Goal: Information Seeking & Learning: Find specific fact

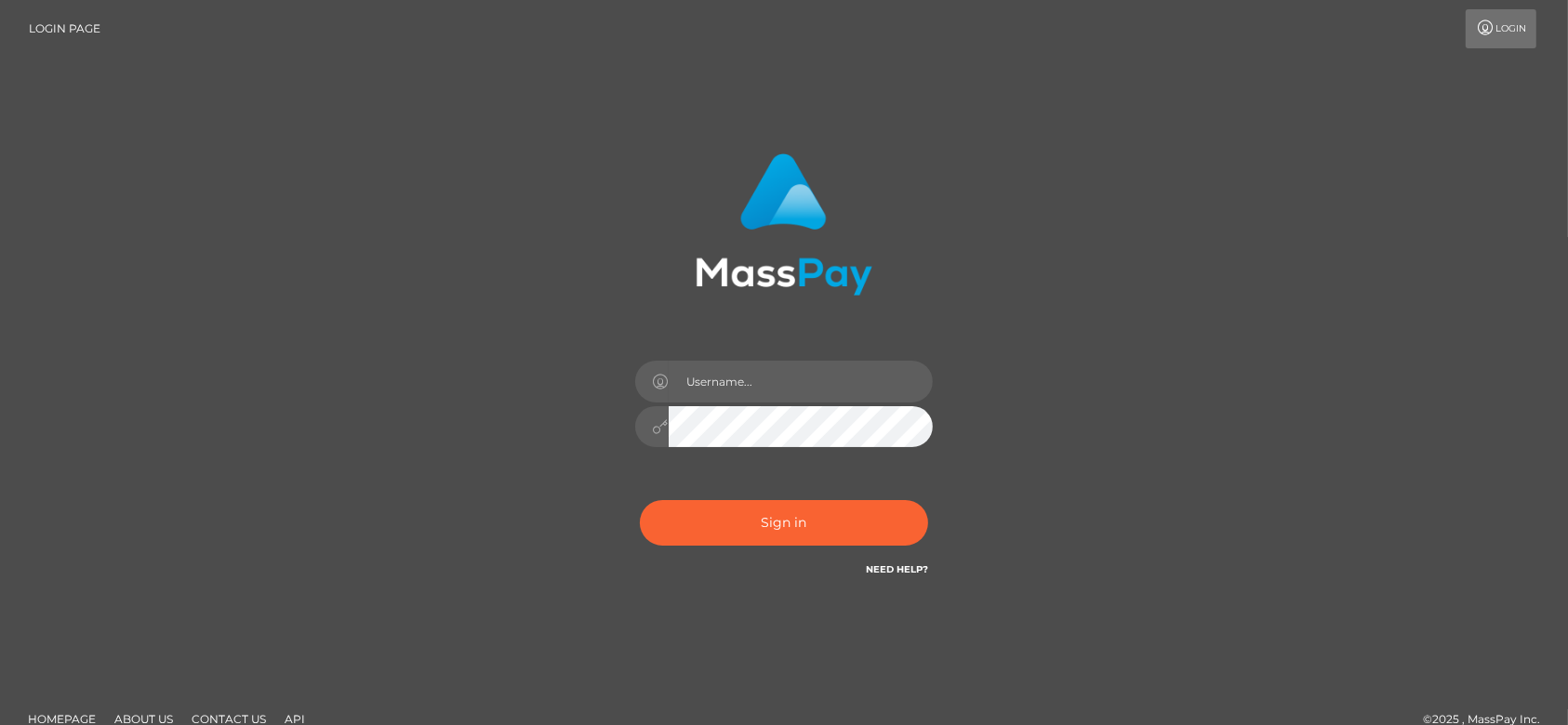
click at [949, 200] on div at bounding box center [784, 217] width 488 height 156
click at [757, 403] on div at bounding box center [784, 418] width 325 height 143
click at [749, 388] on input "text" at bounding box center [801, 382] width 264 height 42
type input "fr.es"
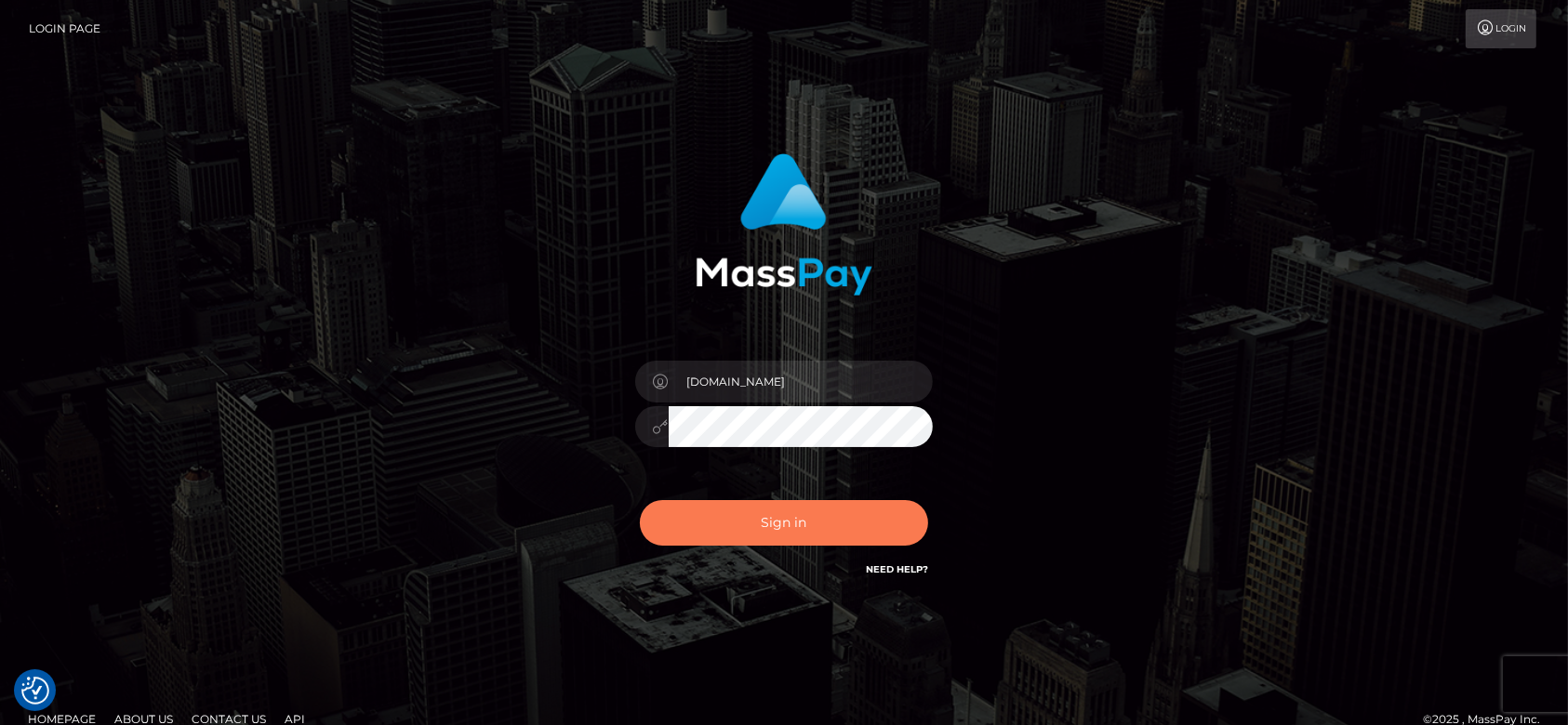
click at [728, 513] on button "Sign in" at bounding box center [784, 523] width 288 height 46
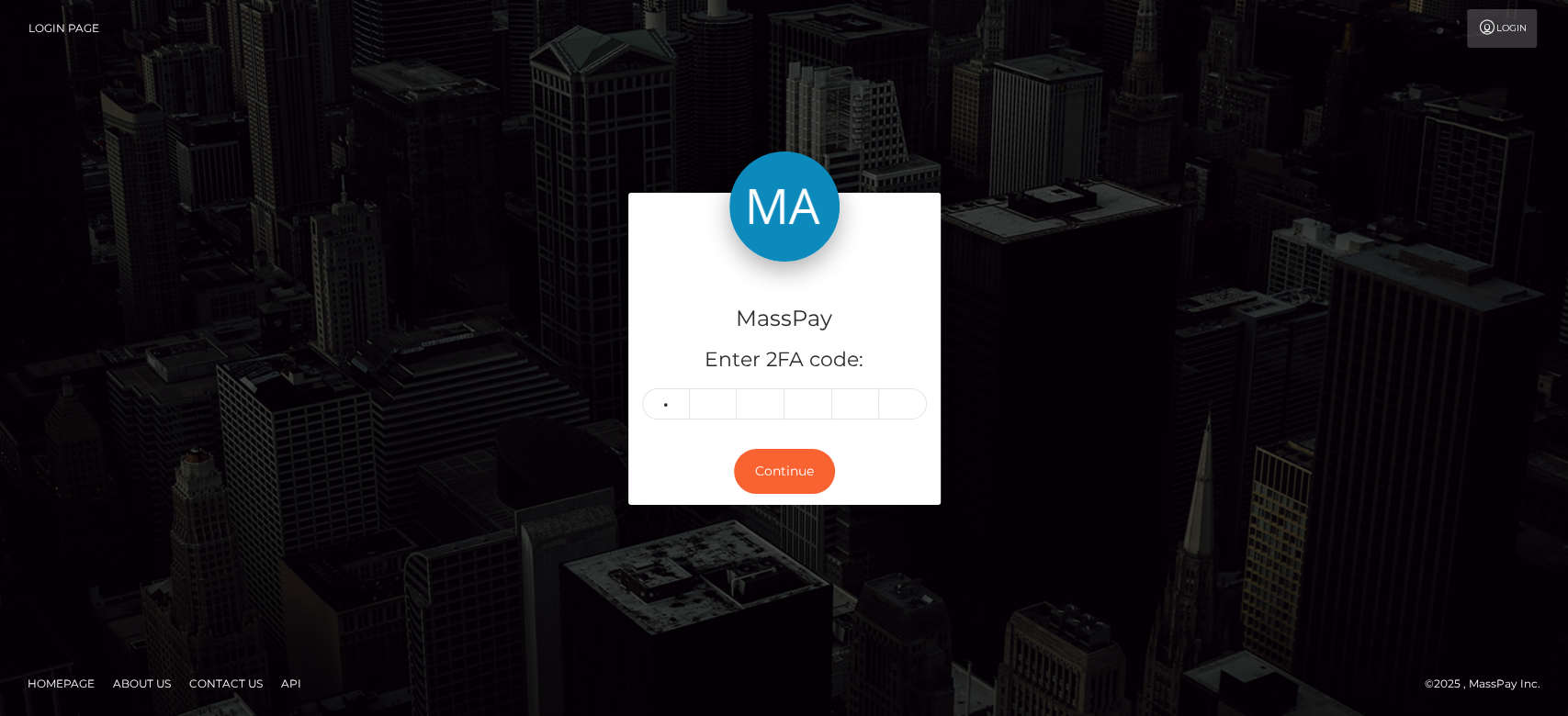
type input "2"
type input "7"
type input "1"
type input "7"
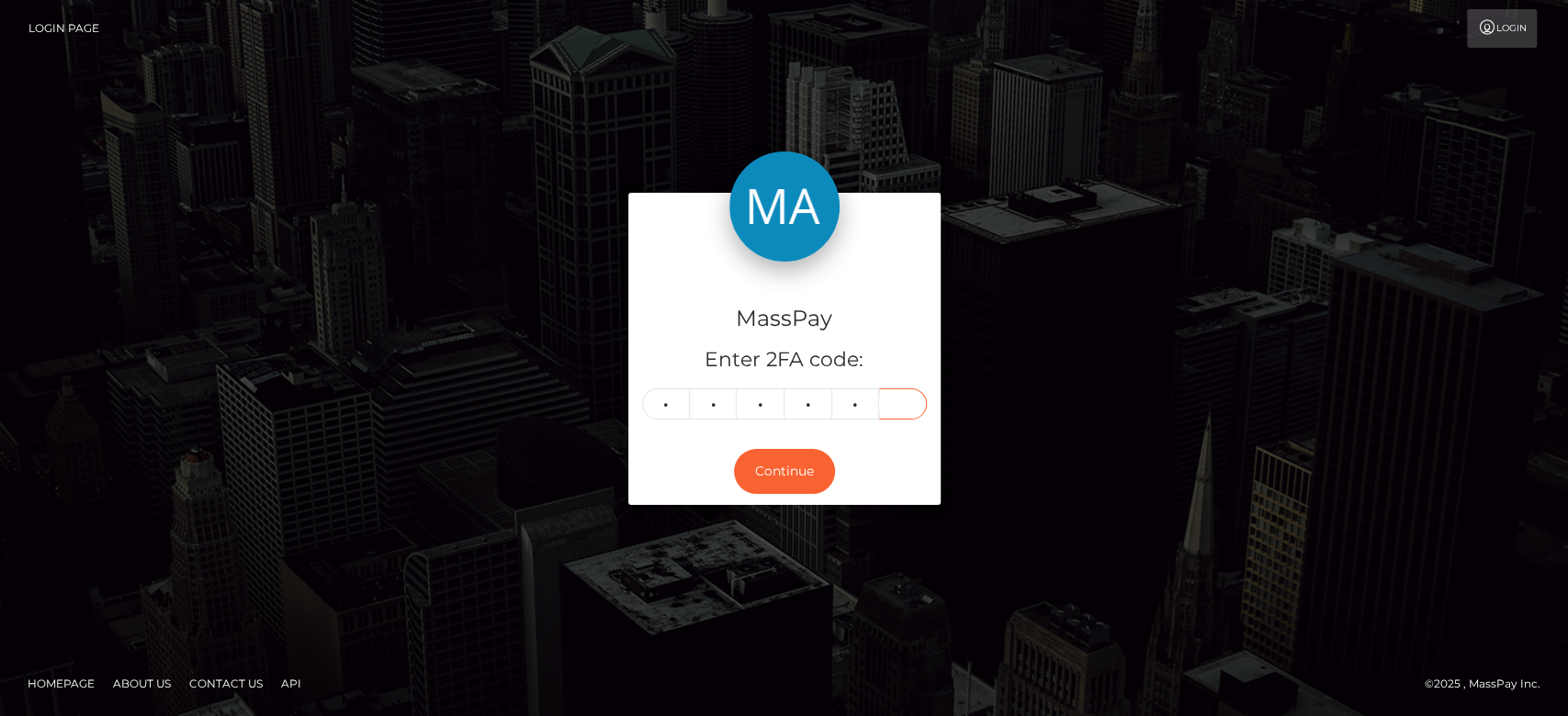
type input "1"
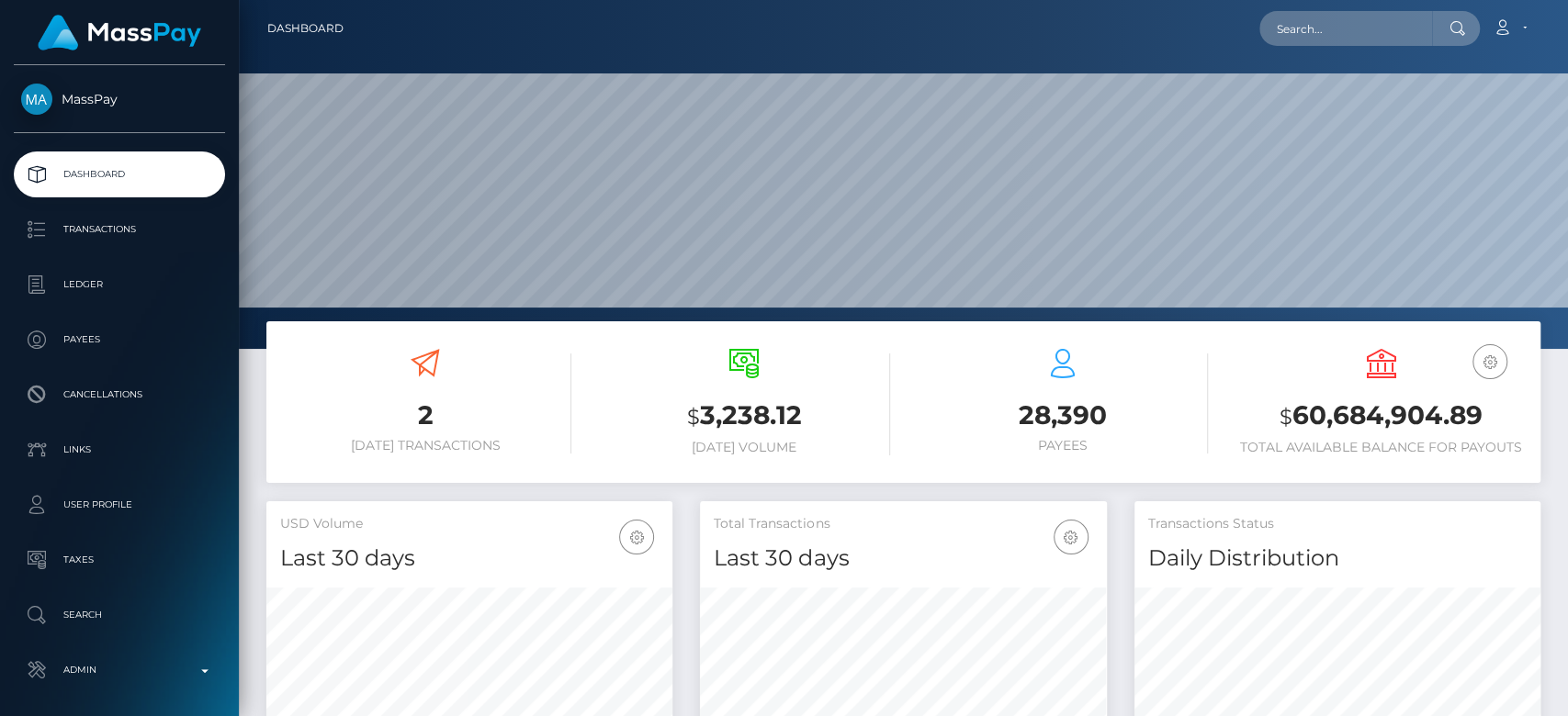
scroll to position [324, 406]
click at [1306, 26] on input "text" at bounding box center [1346, 28] width 173 height 35
paste input "realjasminejas@gmail.com"
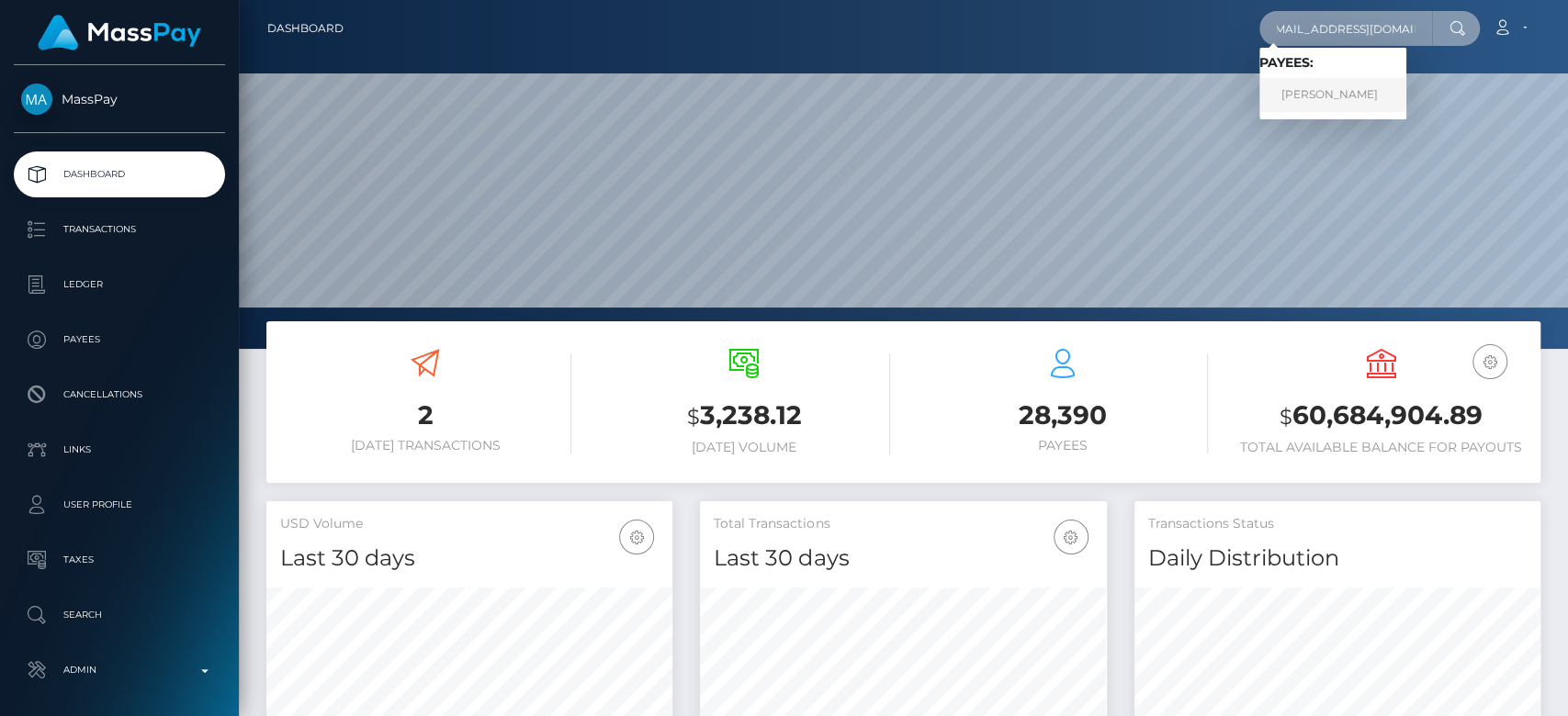
type input "realjasminejas@gmail.com"
click at [1307, 82] on link "GINA MARIA SERVELLO" at bounding box center [1334, 95] width 147 height 34
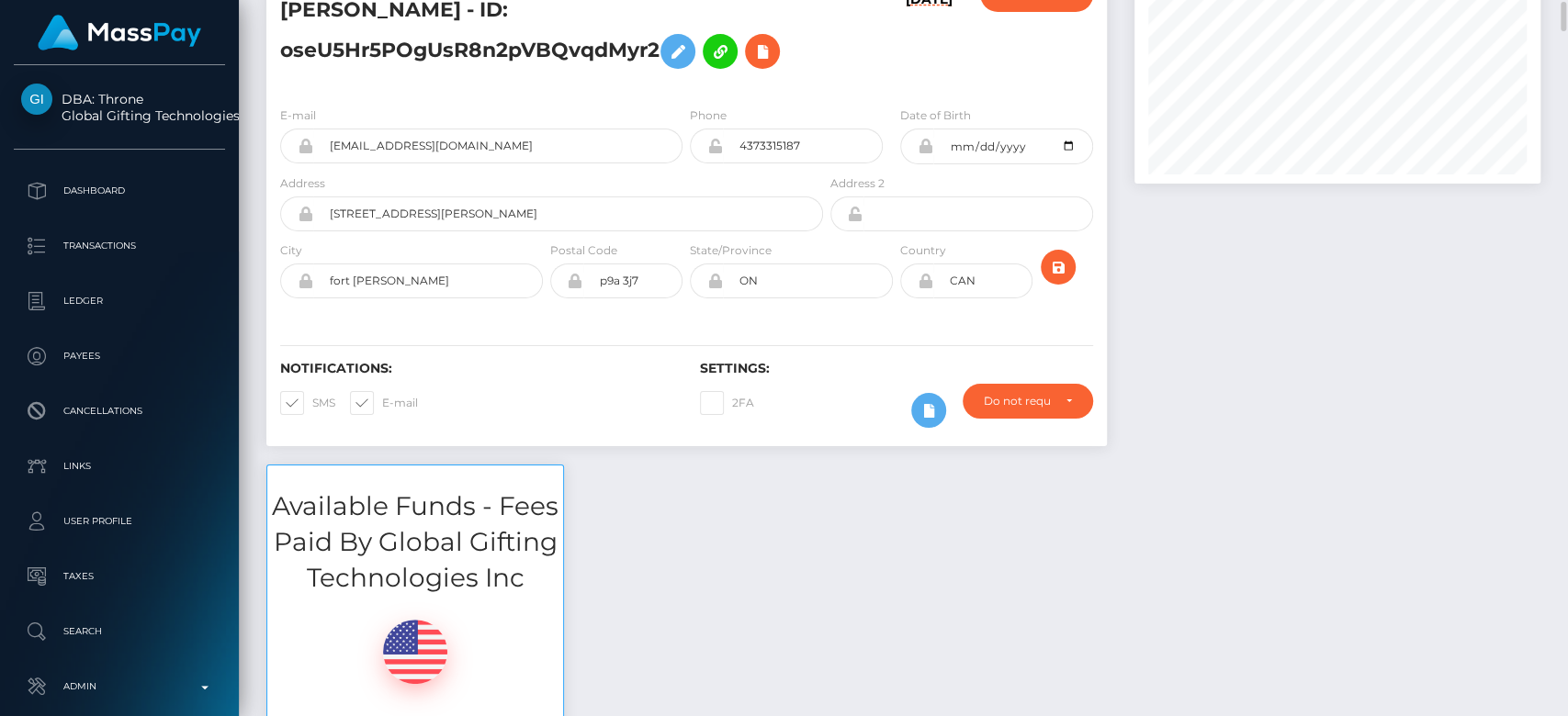
scroll to position [129, 0]
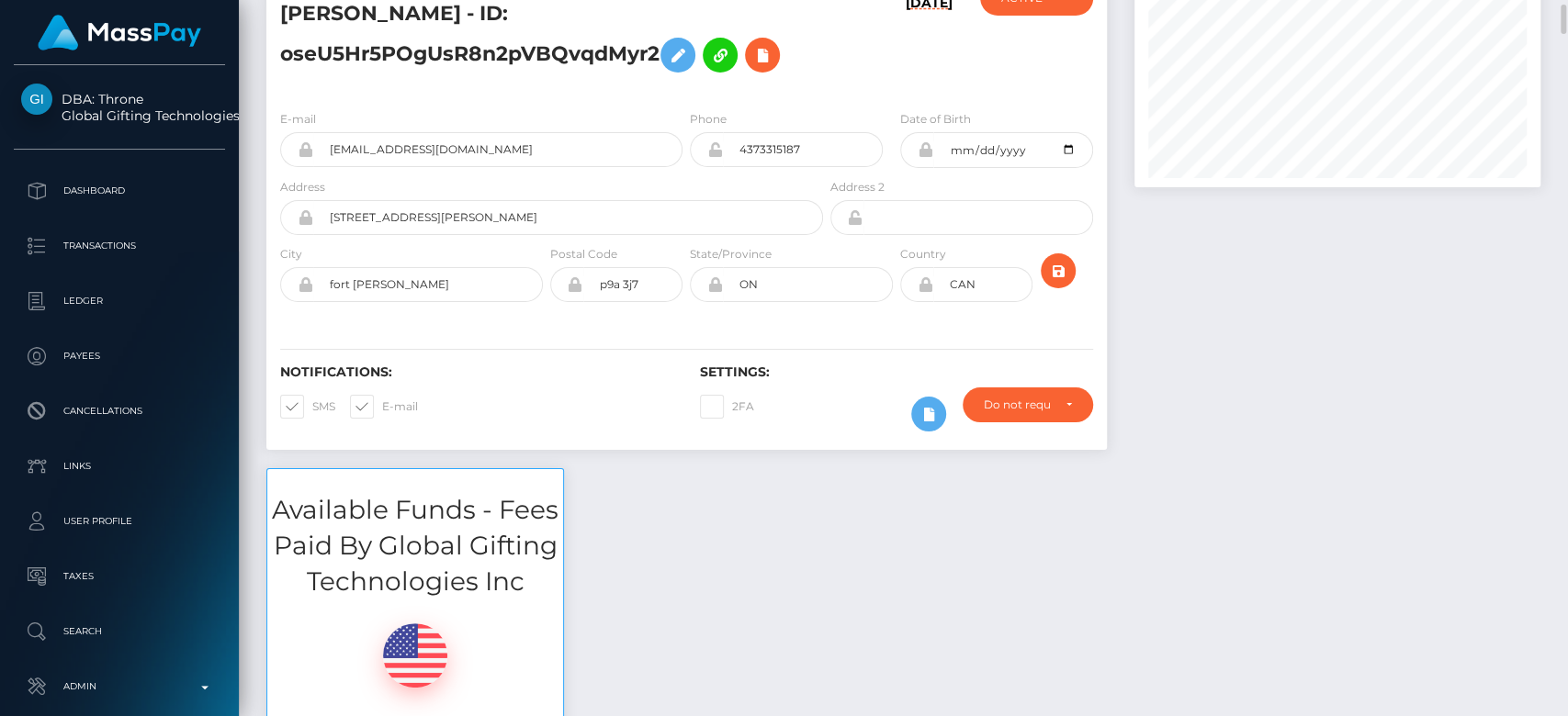
click at [1249, 397] on div at bounding box center [1337, 217] width 434 height 502
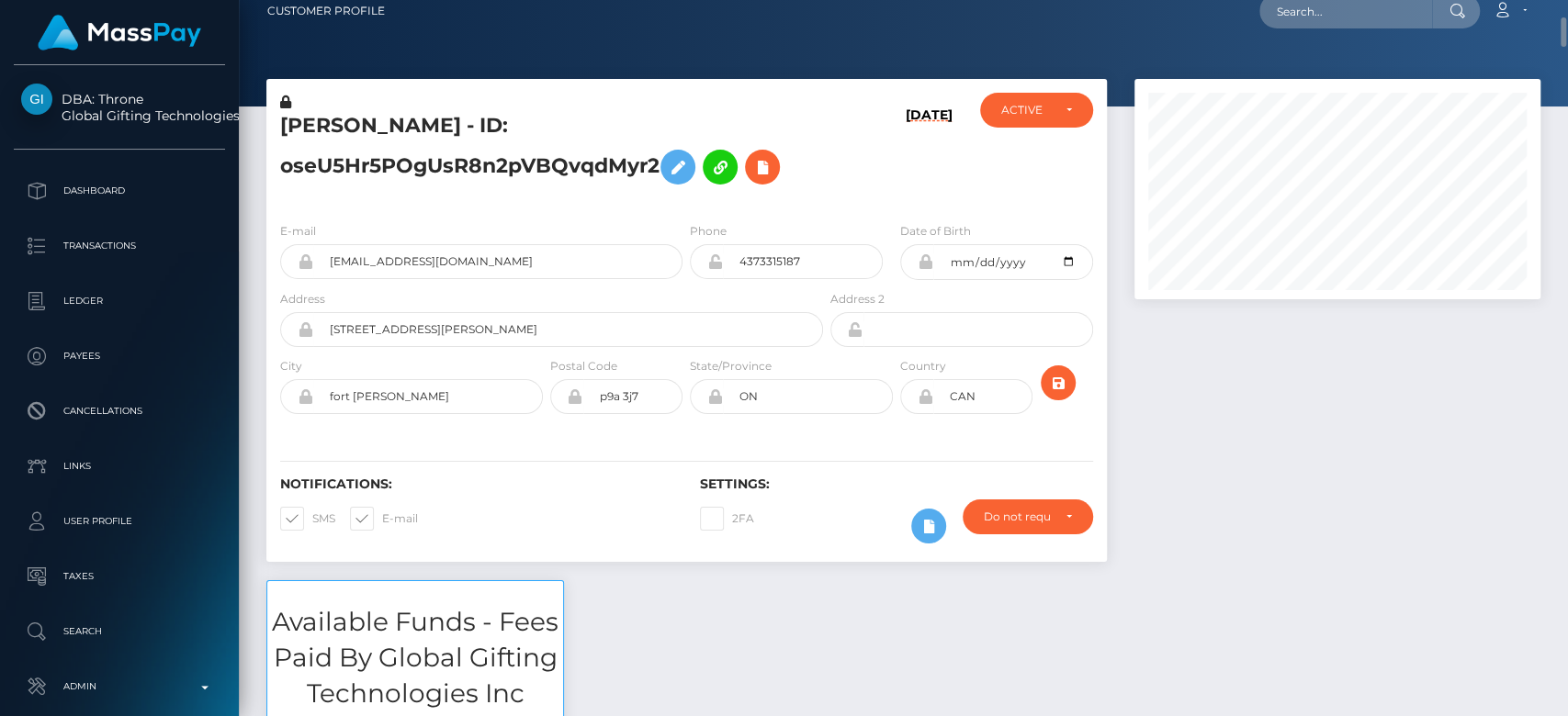
scroll to position [0, 0]
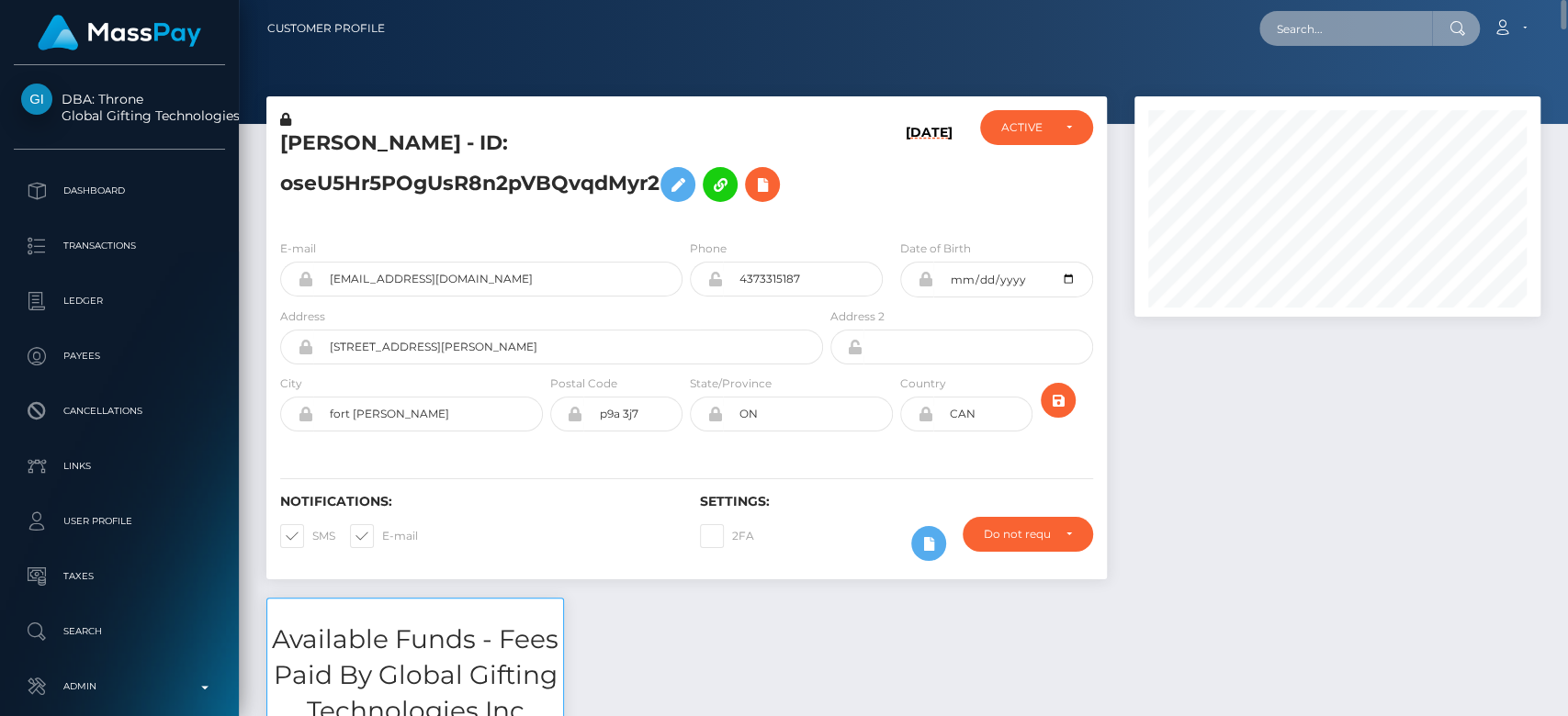
click at [1317, 38] on input "text" at bounding box center [1346, 28] width 173 height 35
paste input "valentineachitsa2@gmail.com"
type input "valentineachitsa2@gmail.com"
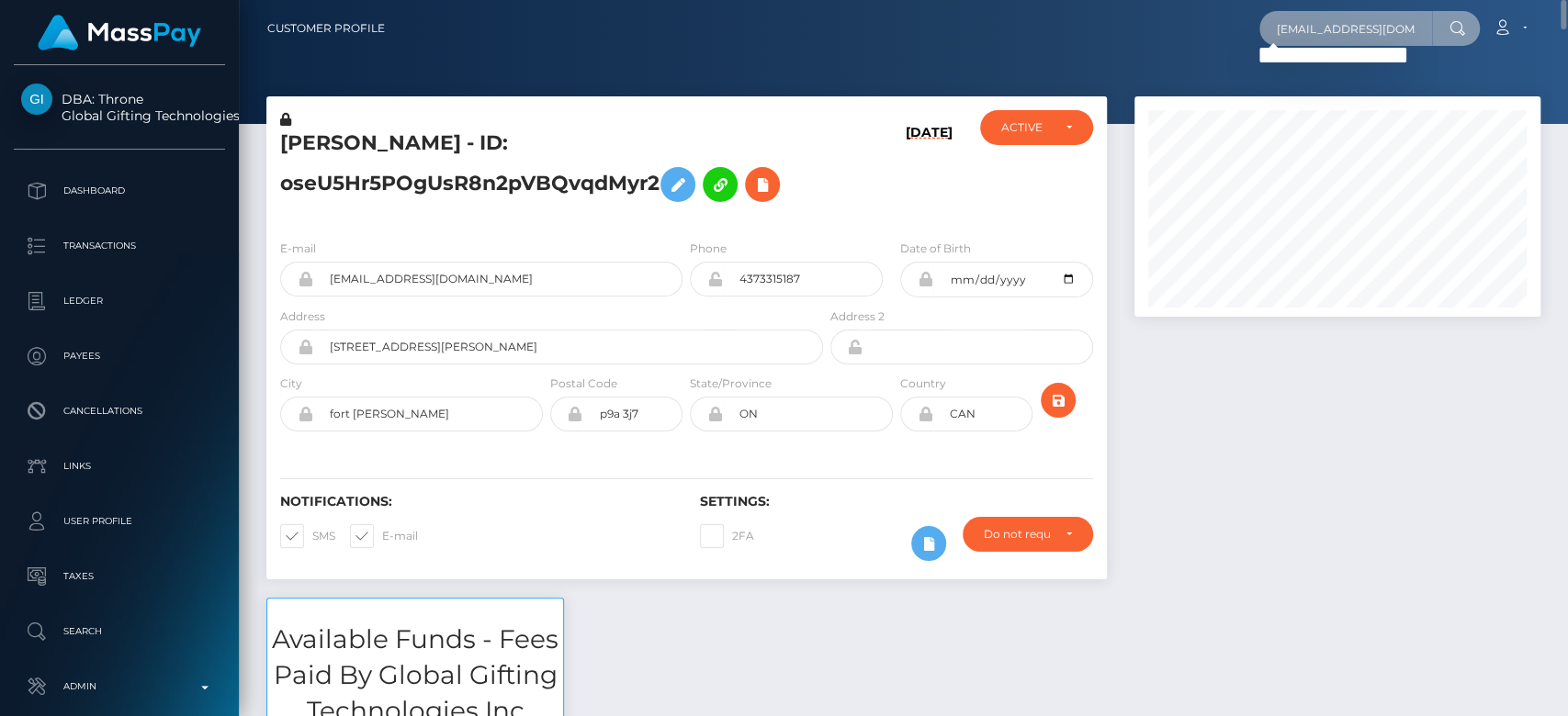
click at [1344, 19] on input "valentineachitsa2@gmail.com" at bounding box center [1346, 28] width 173 height 35
paste input "valentineachitsa2@gmail.com"
type input "valentineachitsa2@gmail.com"
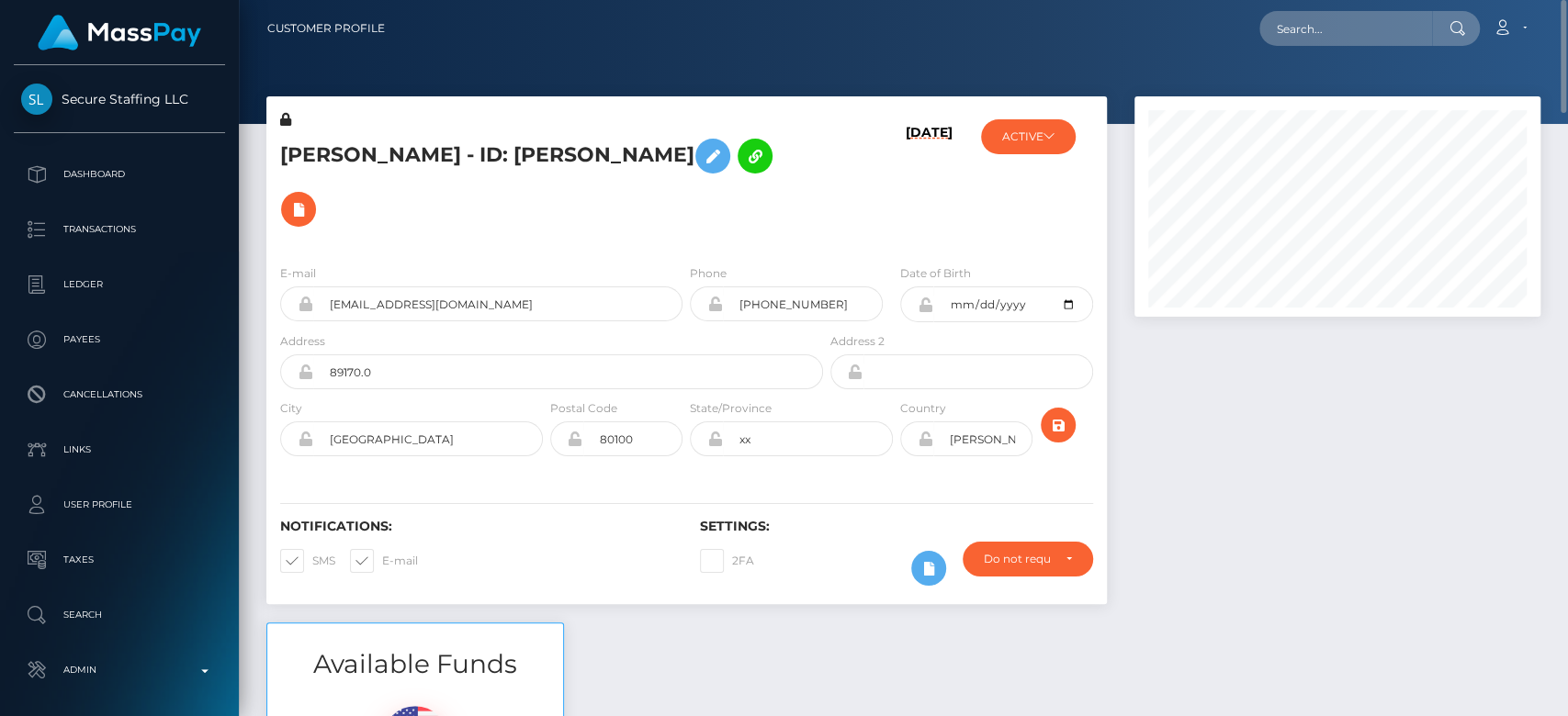
click at [1260, 397] on div at bounding box center [1337, 359] width 434 height 526
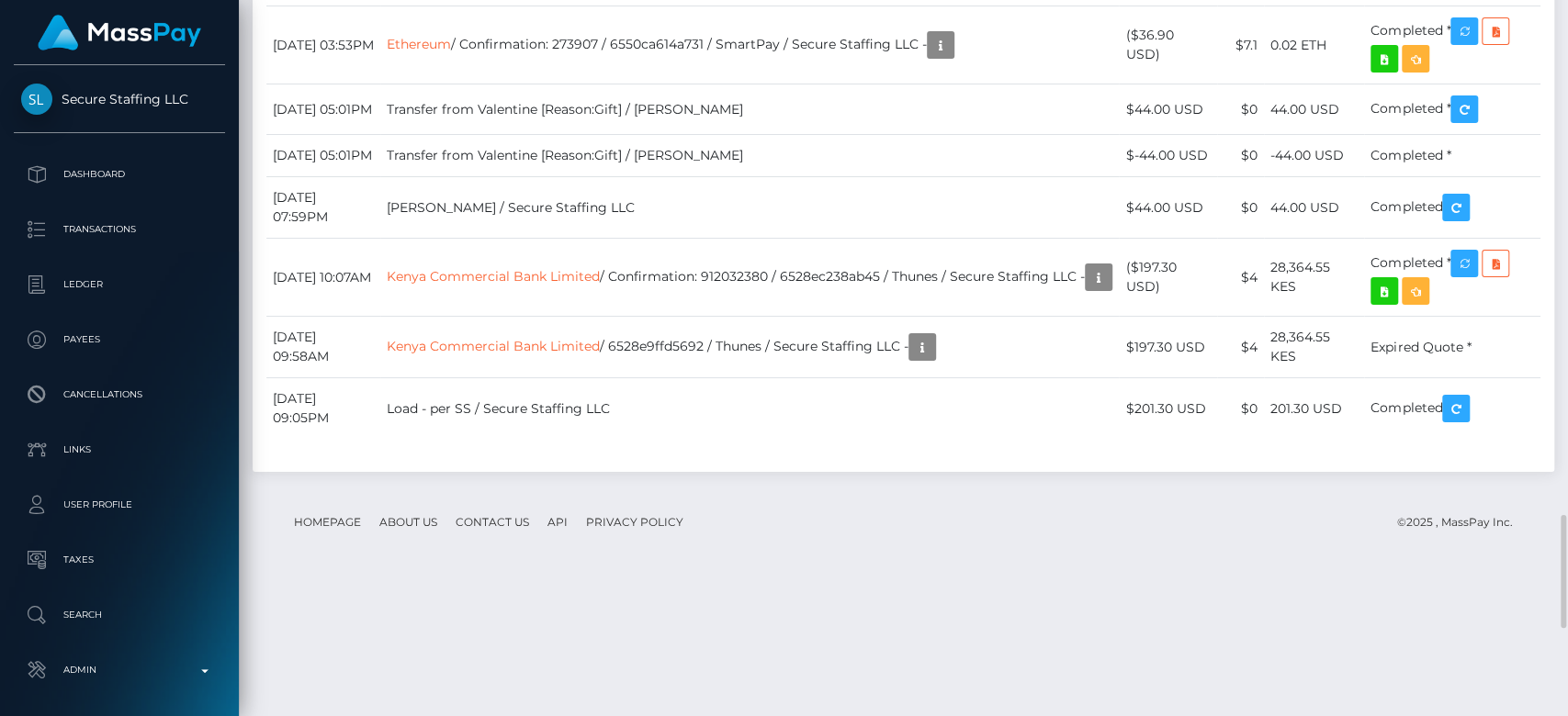
scroll to position [3252, 0]
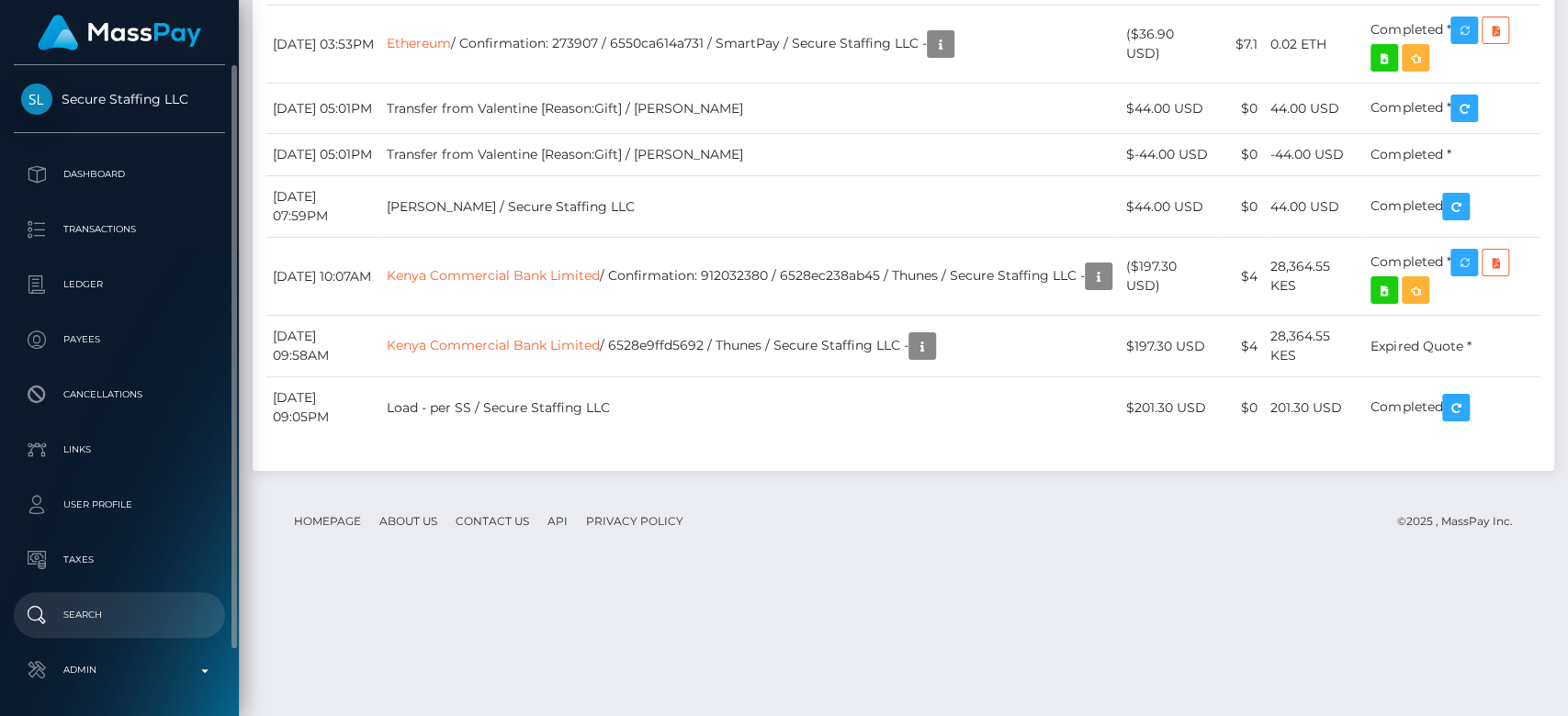
click at [97, 605] on p "Search" at bounding box center [119, 615] width 197 height 27
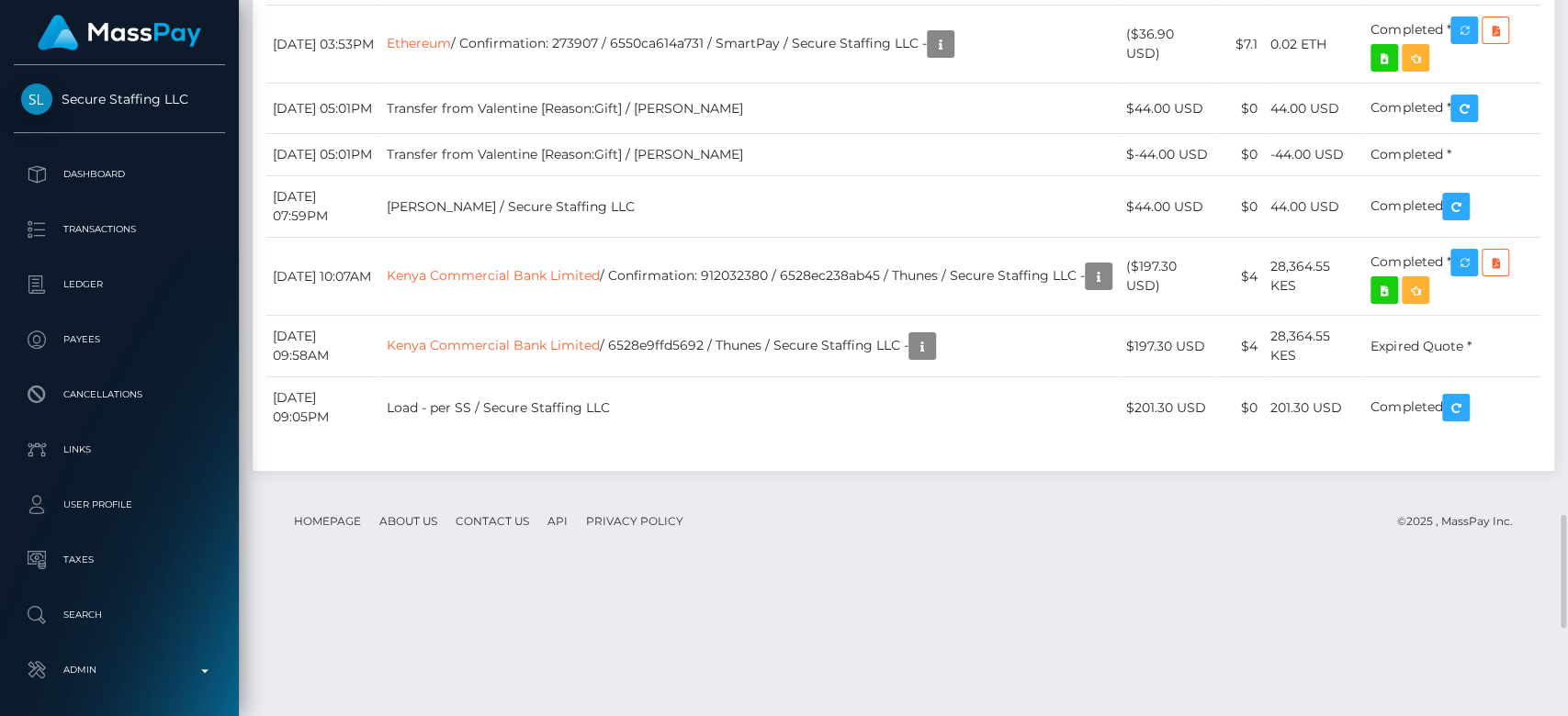
scroll to position [220, 406]
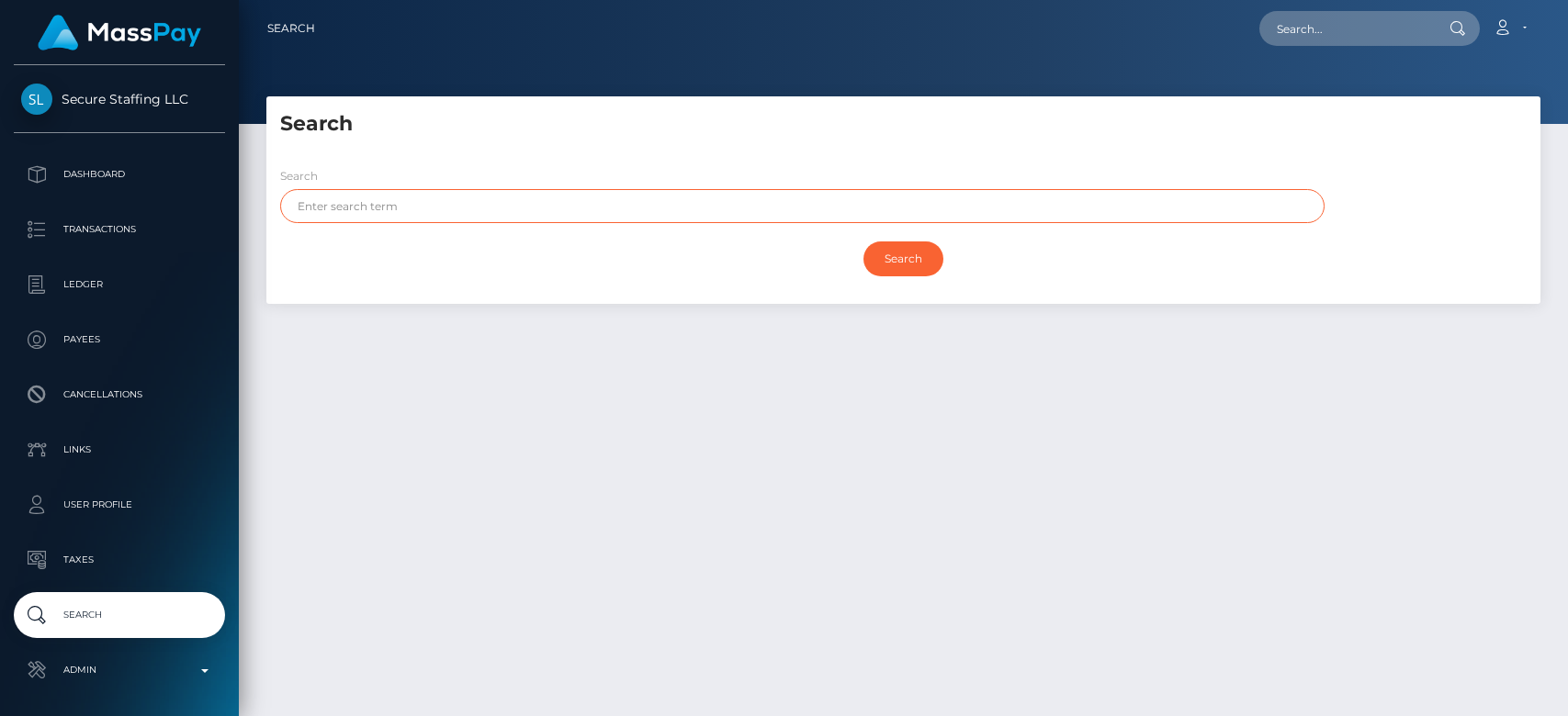
click at [706, 191] on input "text" at bounding box center [801, 206] width 1044 height 34
type input "amy"
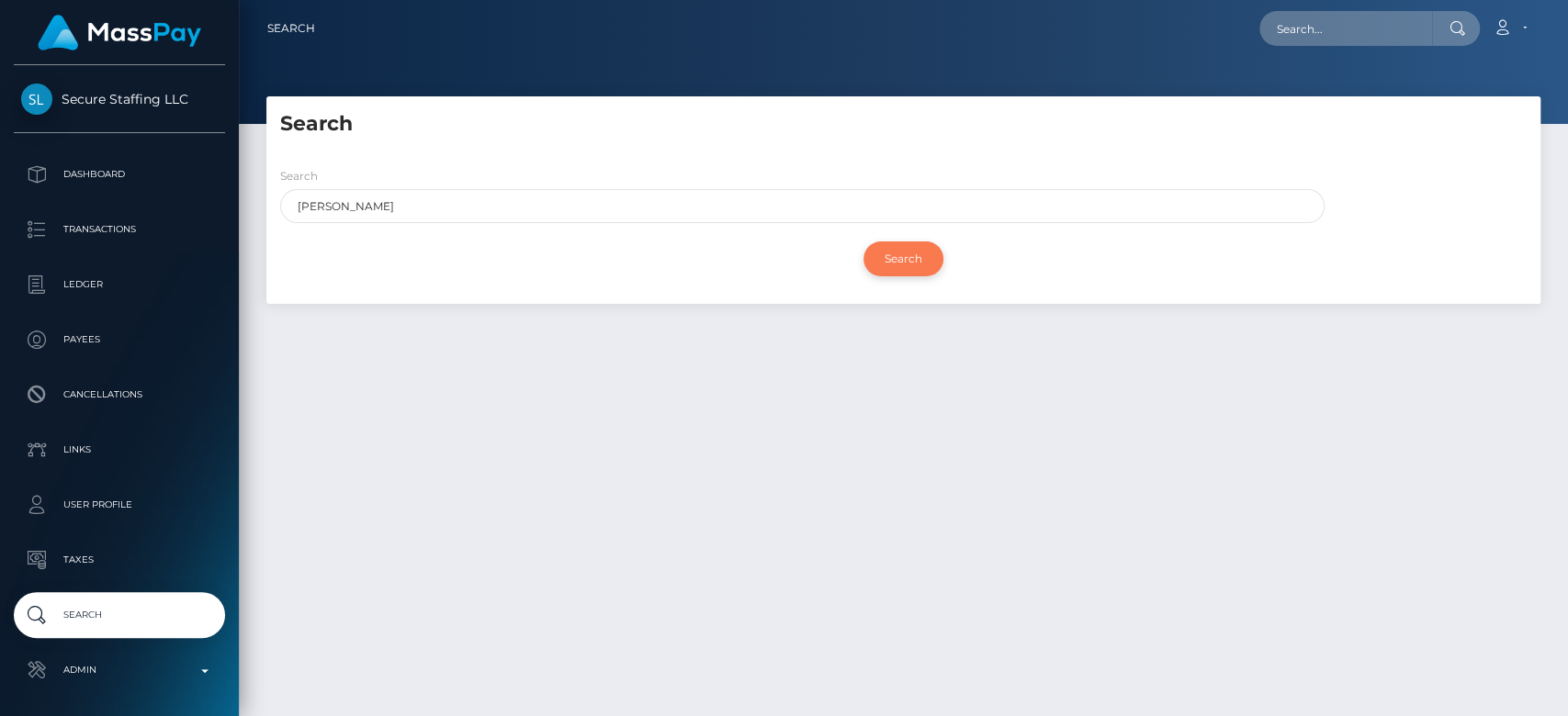
click at [930, 252] on input "Search" at bounding box center [904, 259] width 80 height 35
click at [903, 267] on input "Search" at bounding box center [904, 259] width 80 height 35
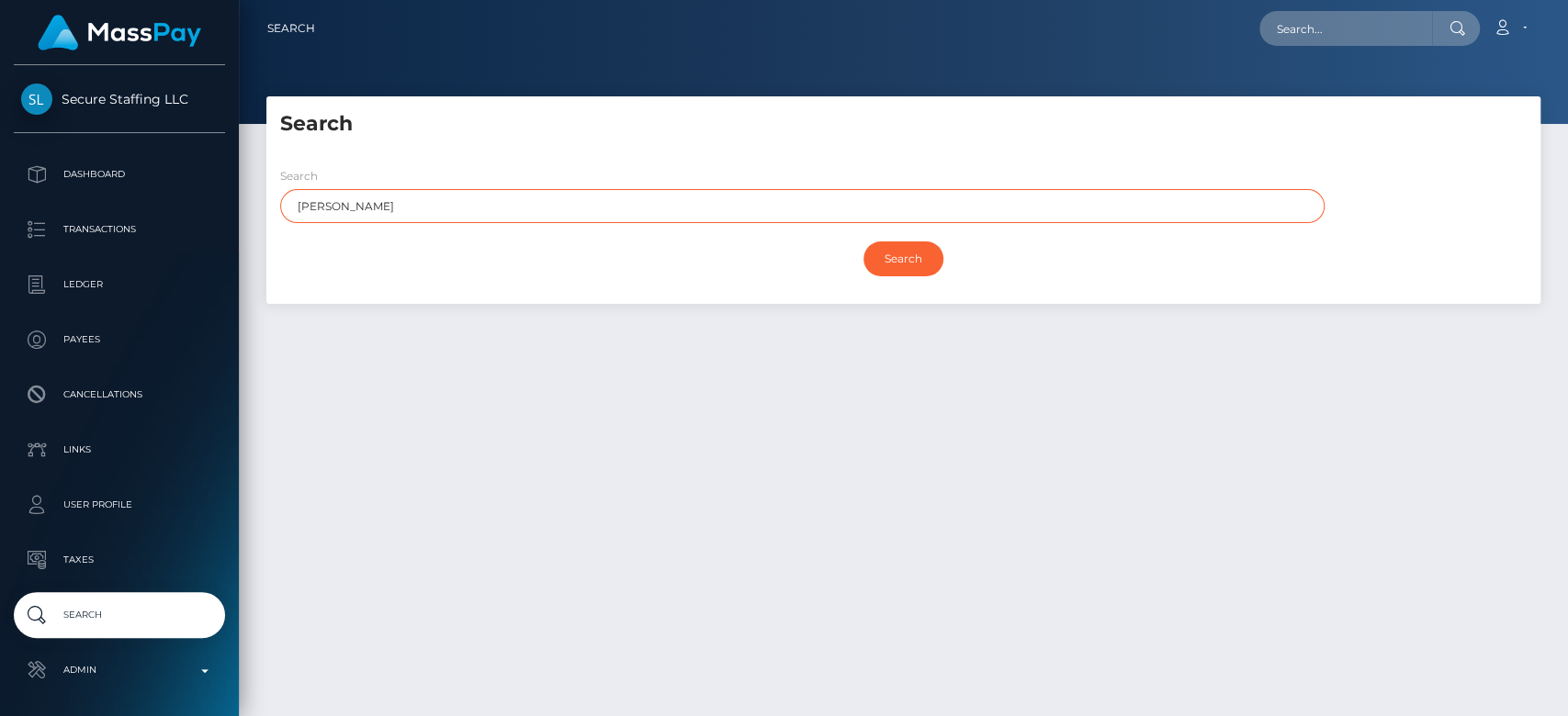
drag, startPoint x: 488, startPoint y: 213, endPoint x: 265, endPoint y: 230, distance: 223.6
click at [289, 239] on div "Search amy Search" at bounding box center [904, 228] width 1274 height 151
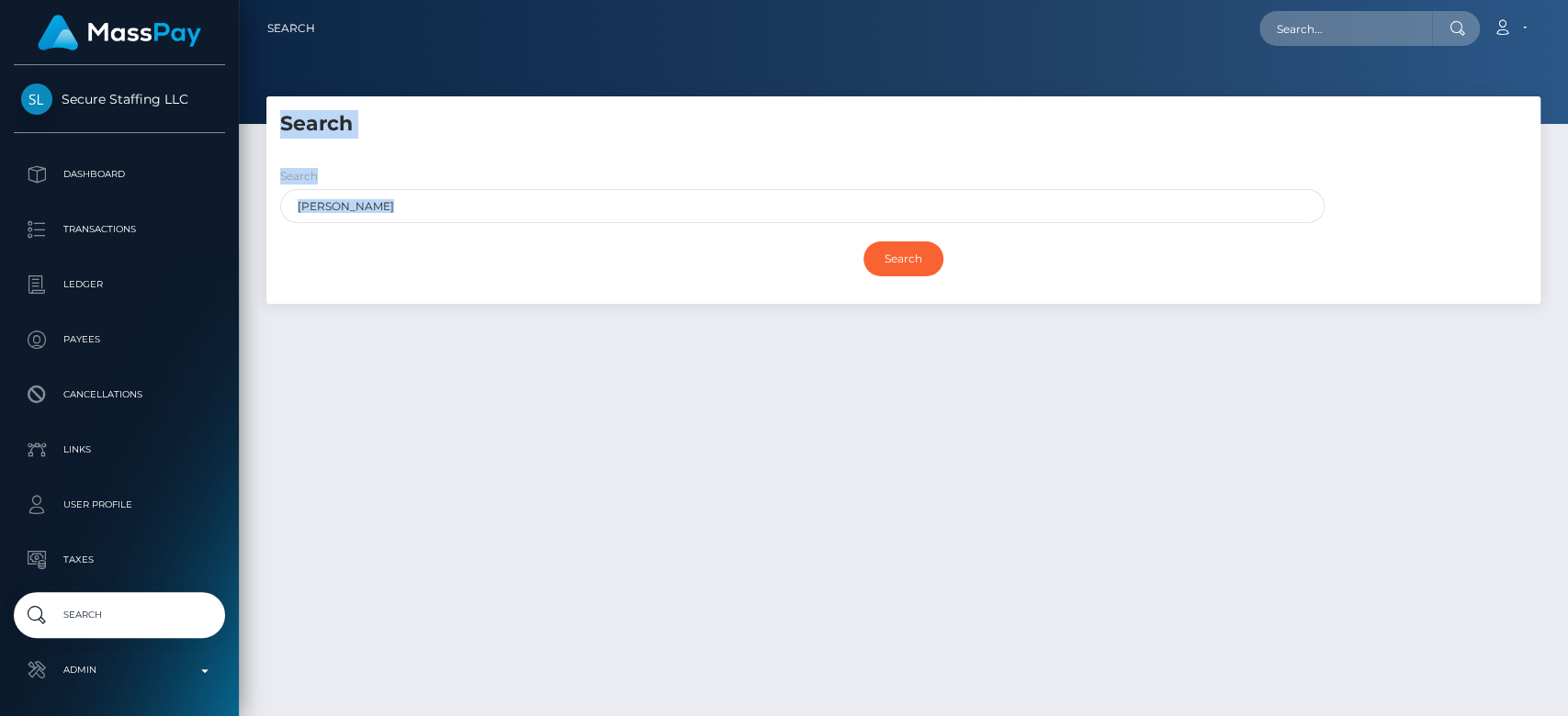
drag, startPoint x: 265, startPoint y: 230, endPoint x: 254, endPoint y: 226, distance: 11.7
click at [254, 226] on div "Search Search amy Search Payouts - Payee Name Payees -" at bounding box center [903, 209] width 1301 height 226
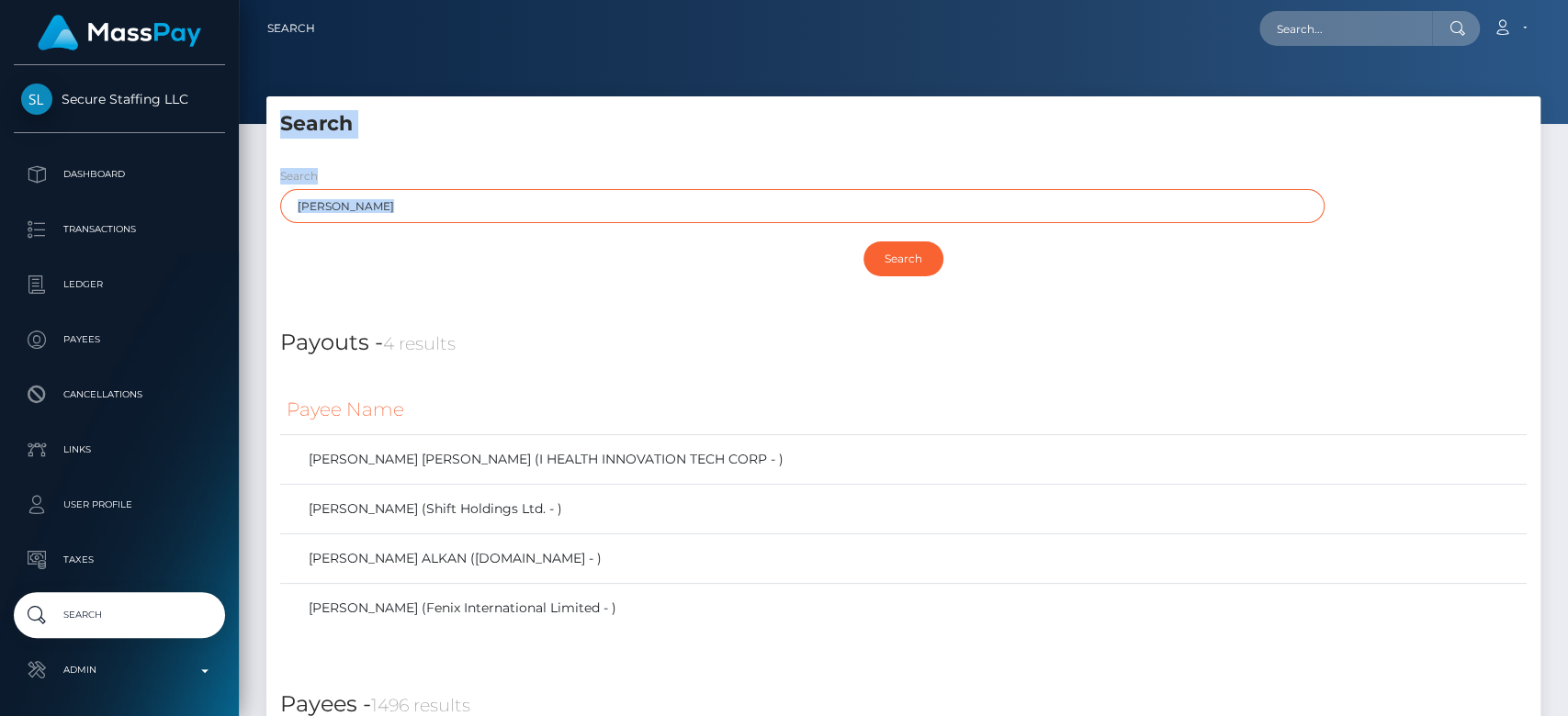
click at [350, 195] on input "amy" at bounding box center [801, 206] width 1044 height 34
drag, startPoint x: 351, startPoint y: 195, endPoint x: 306, endPoint y: 202, distance: 45.5
click at [306, 202] on input "amy" at bounding box center [801, 206] width 1044 height 34
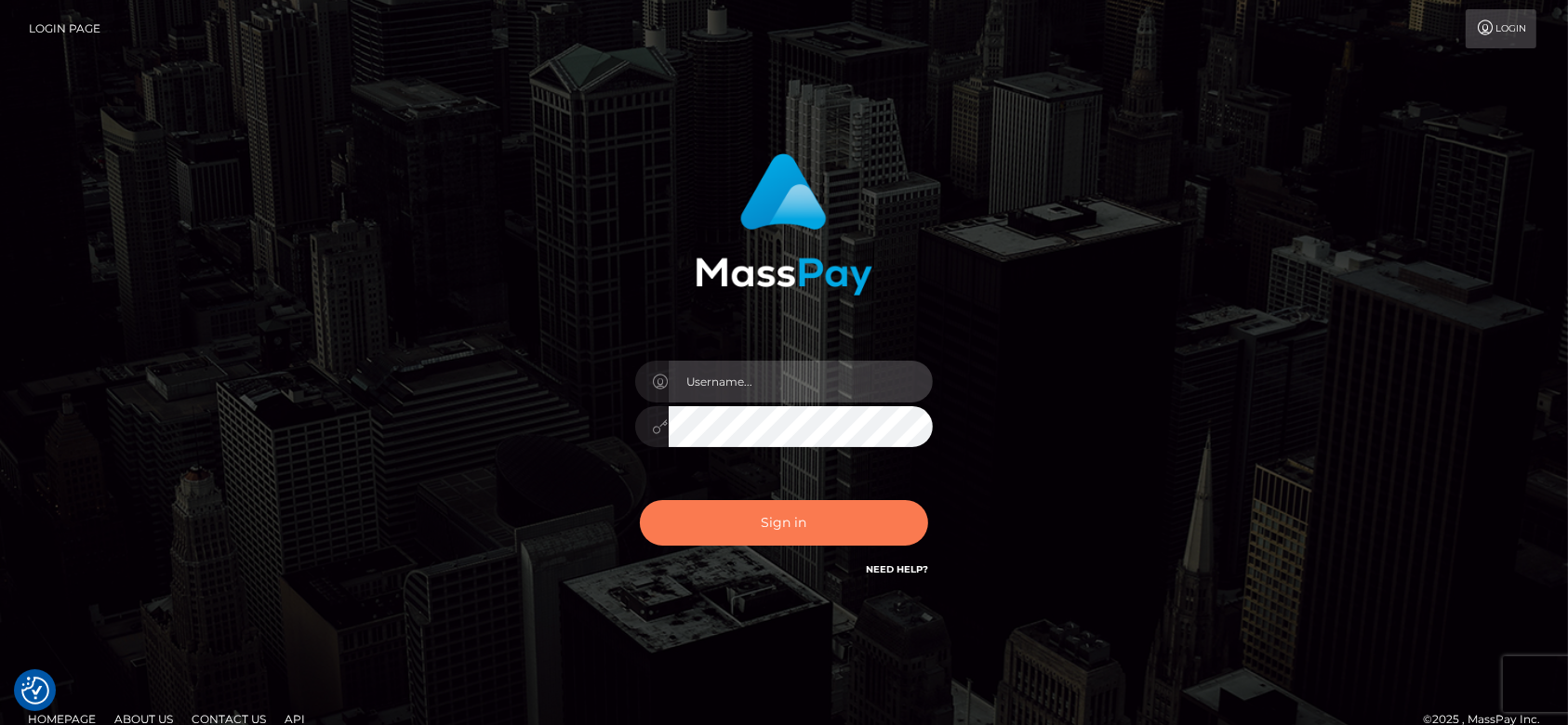
type input "[DOMAIN_NAME]"
click at [707, 507] on button "Sign in" at bounding box center [784, 523] width 288 height 46
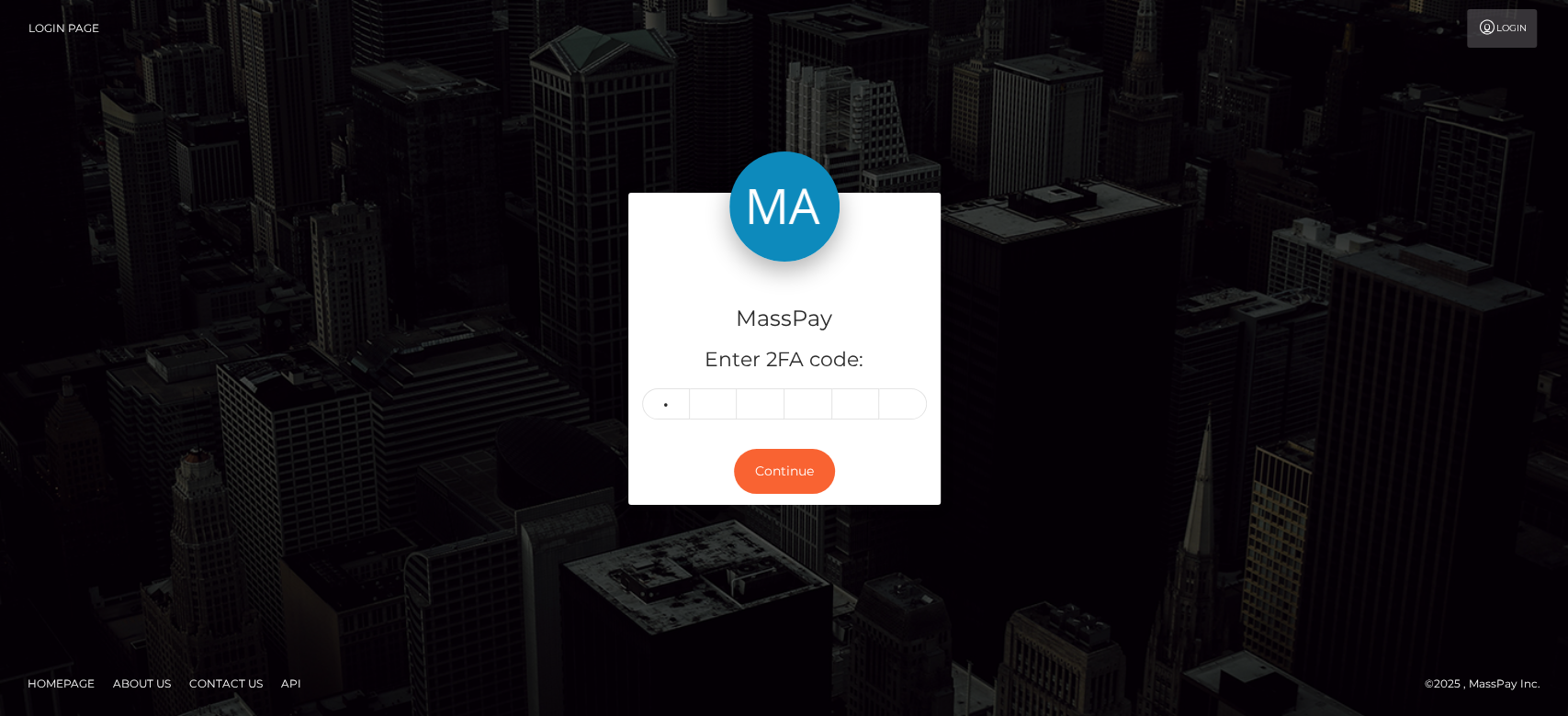
type input "2"
type input "7"
type input "1"
type input "7"
type input "1"
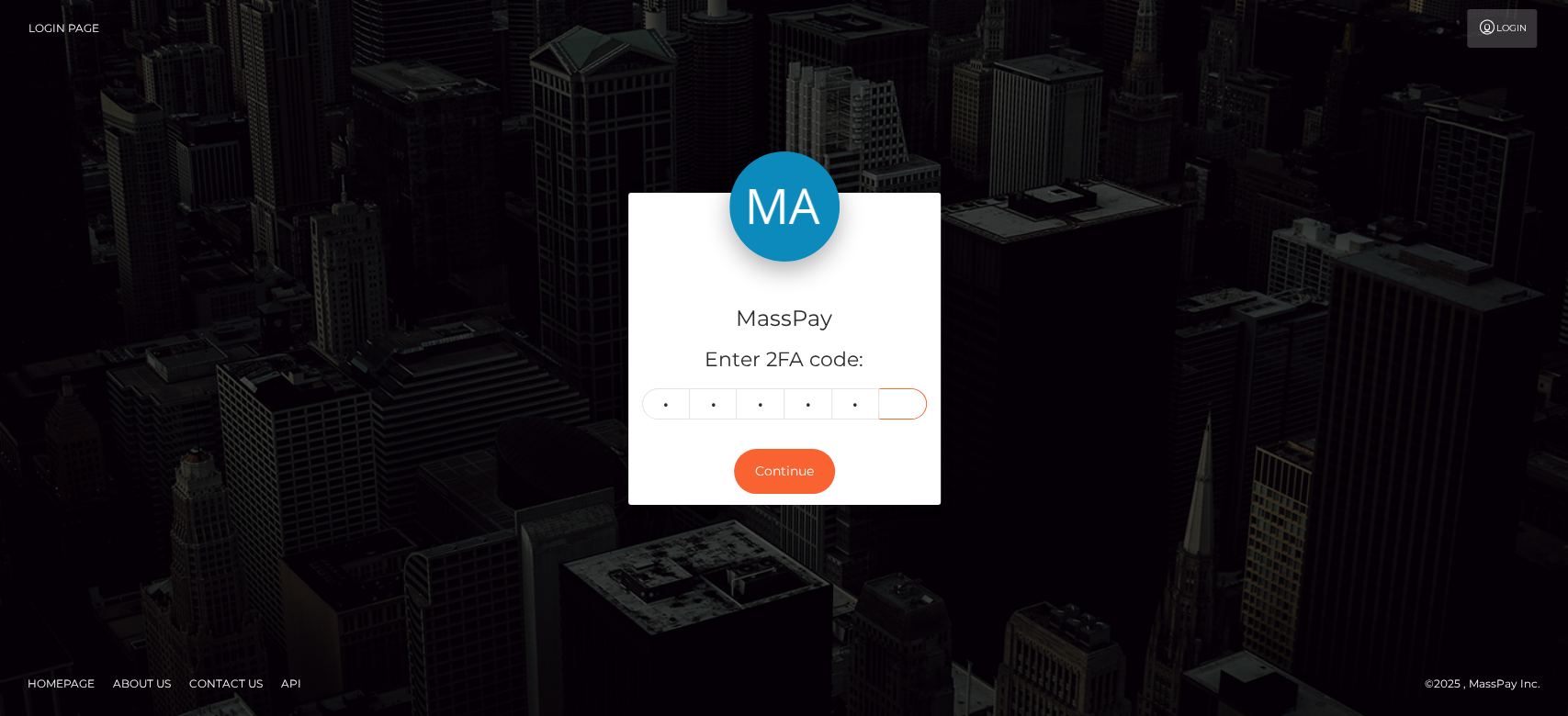
type input "1"
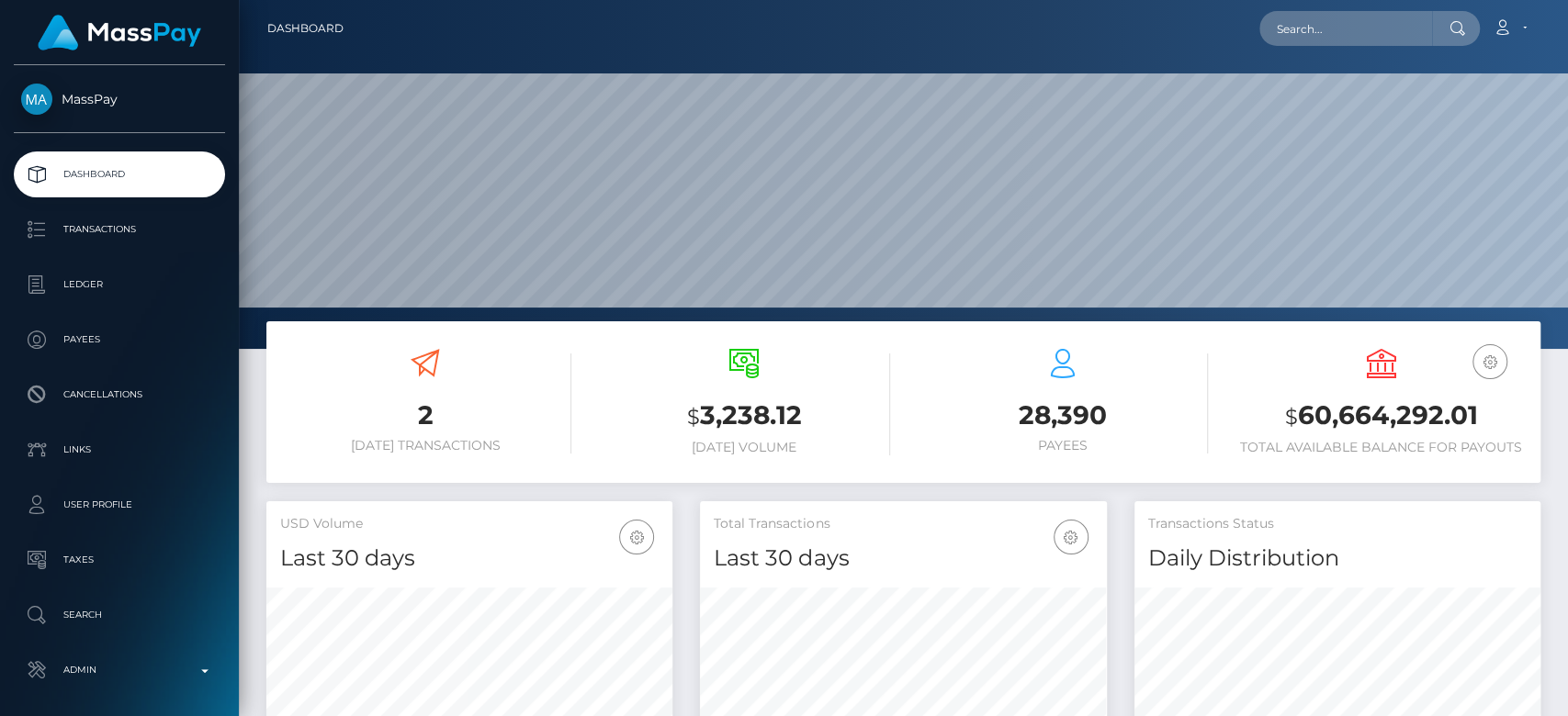
scroll to position [324, 406]
click at [1290, 18] on input "text" at bounding box center [1346, 28] width 173 height 35
paste input "chemererush422@gmail.com"
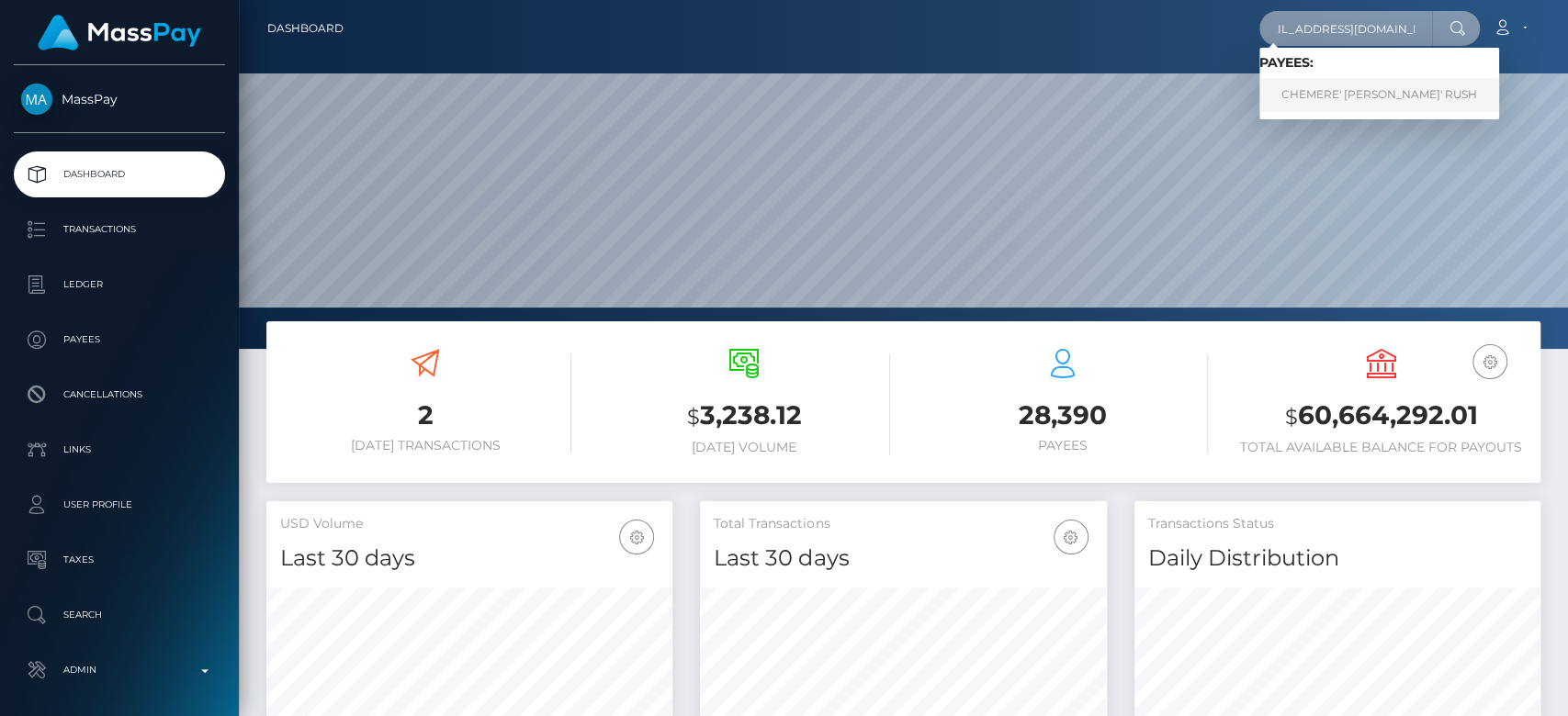
type input "chemererush422@gmail.com"
click at [1334, 99] on link "CHEMERE' SHANTE' RUSH" at bounding box center [1380, 95] width 240 height 34
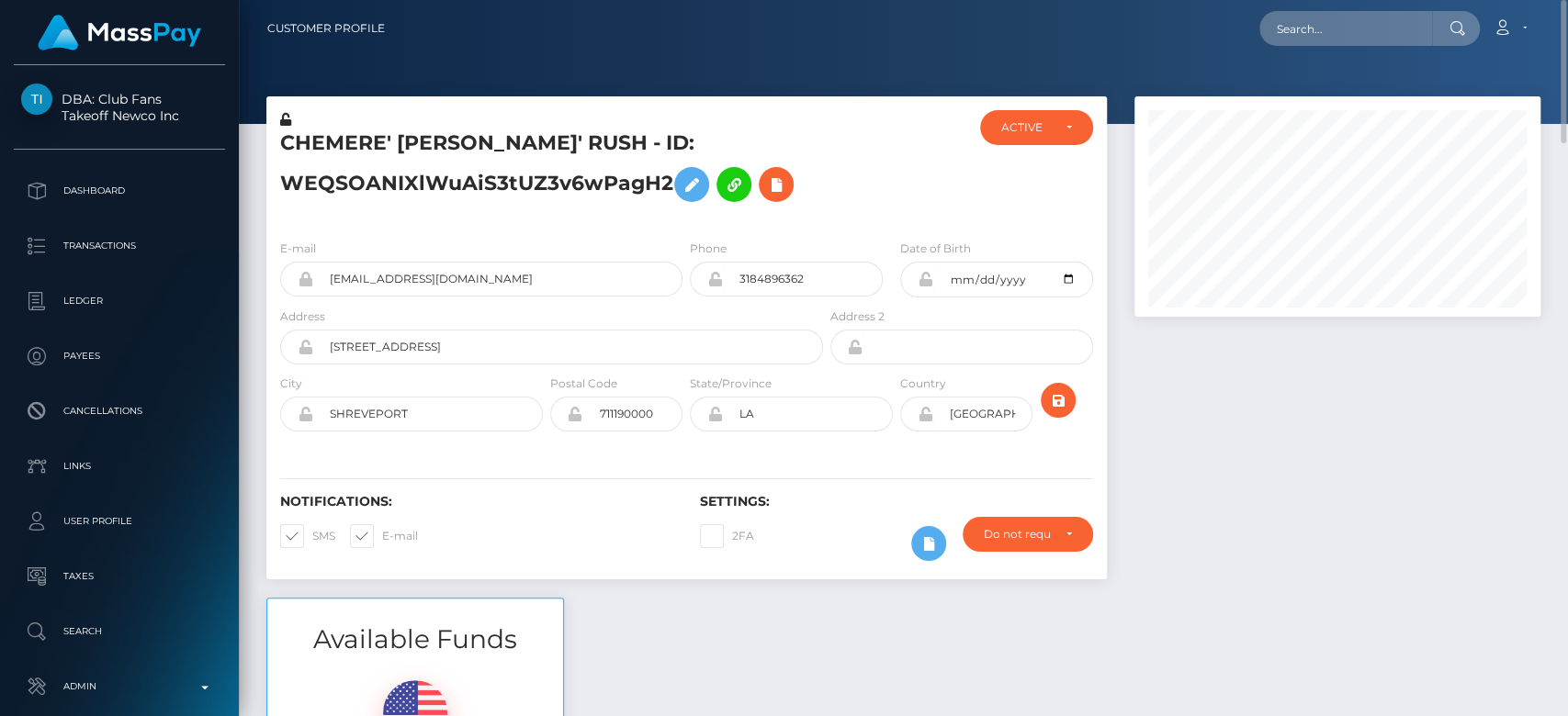
click at [1310, 6] on nav "Customer Profile Loading... Loading... Account" at bounding box center [904, 28] width 1329 height 57
click at [1314, 23] on input "text" at bounding box center [1346, 28] width 173 height 35
paste input "amber.threadgate@hotmail.com"
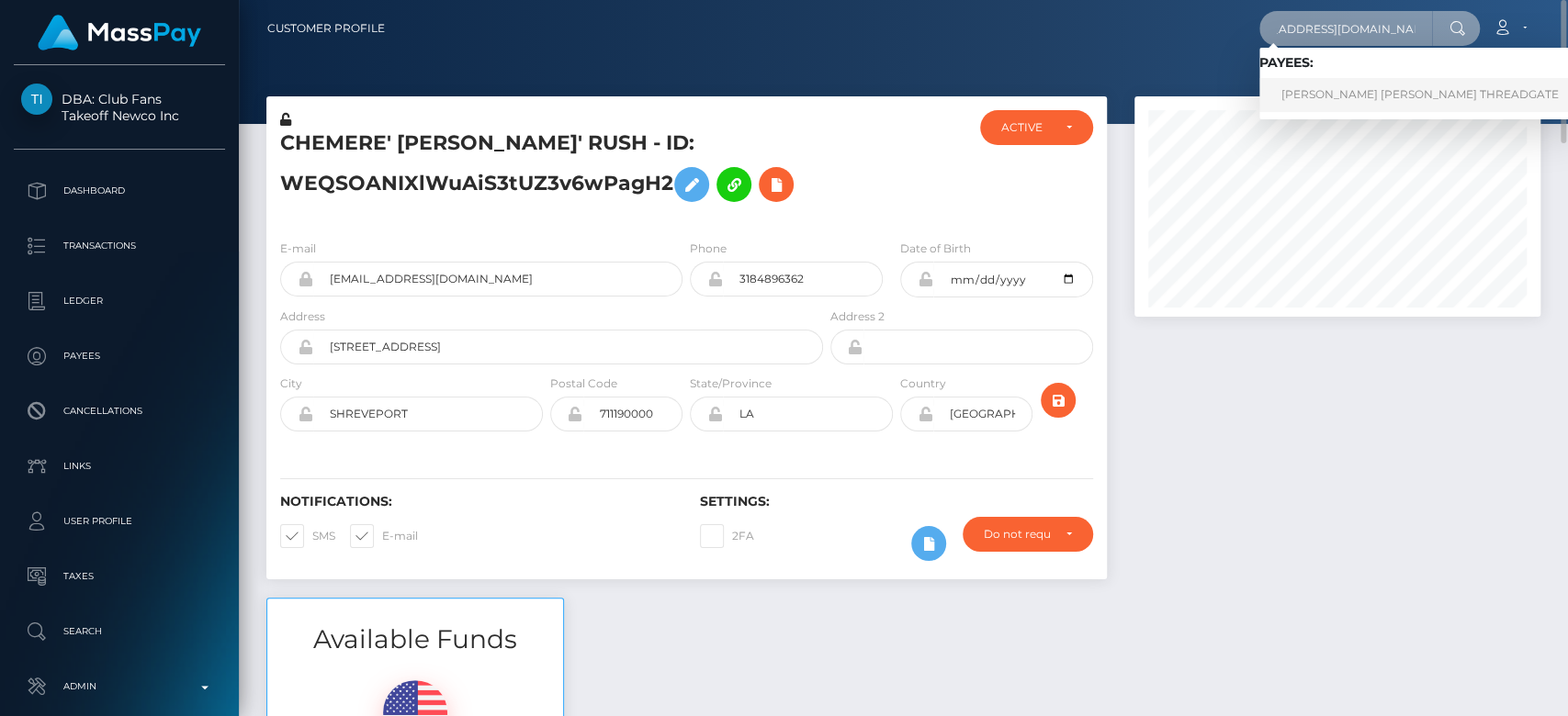
type input "amber.threadgate@hotmail.com"
click at [1339, 94] on link "AMBER LOUISE THREADGATE" at bounding box center [1421, 95] width 321 height 34
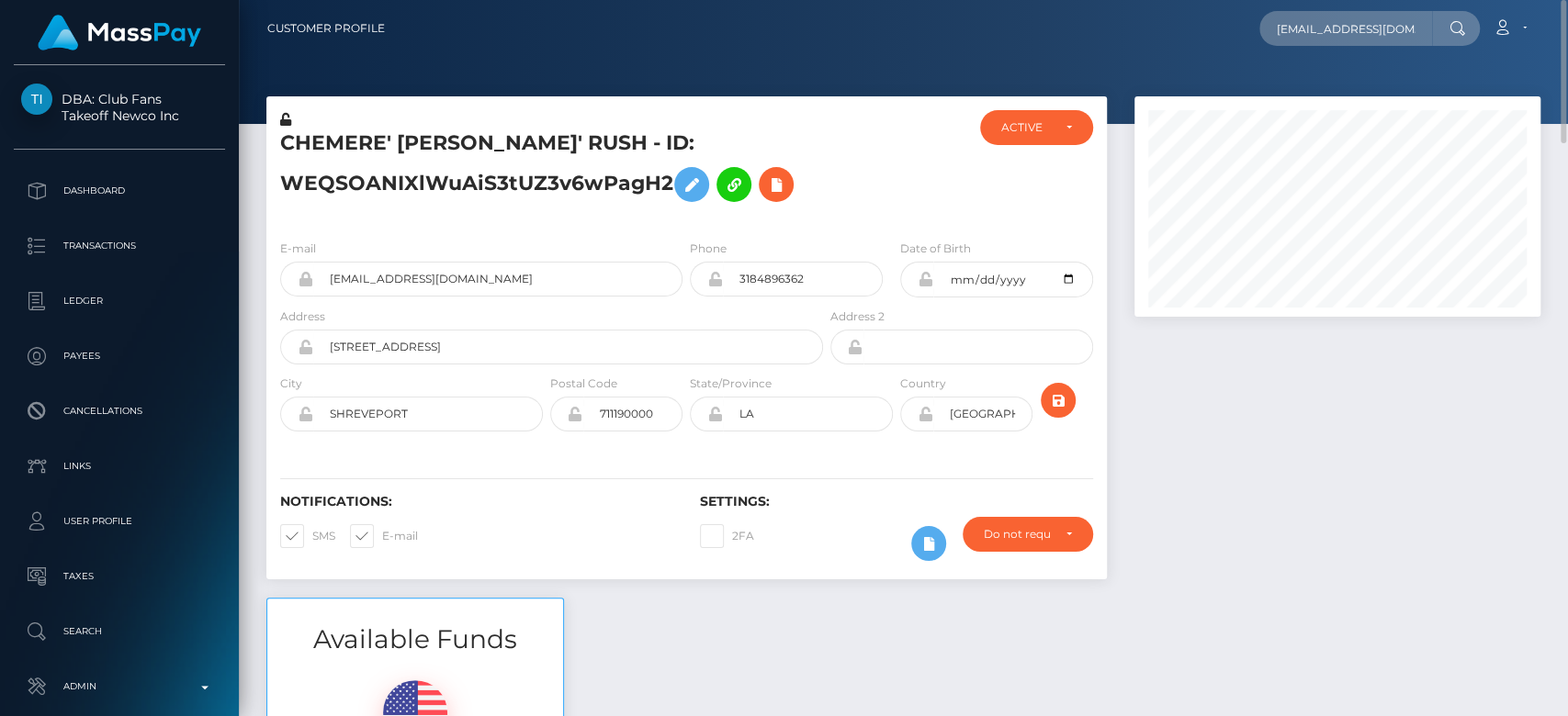
click at [1232, 422] on div at bounding box center [1337, 347] width 434 height 502
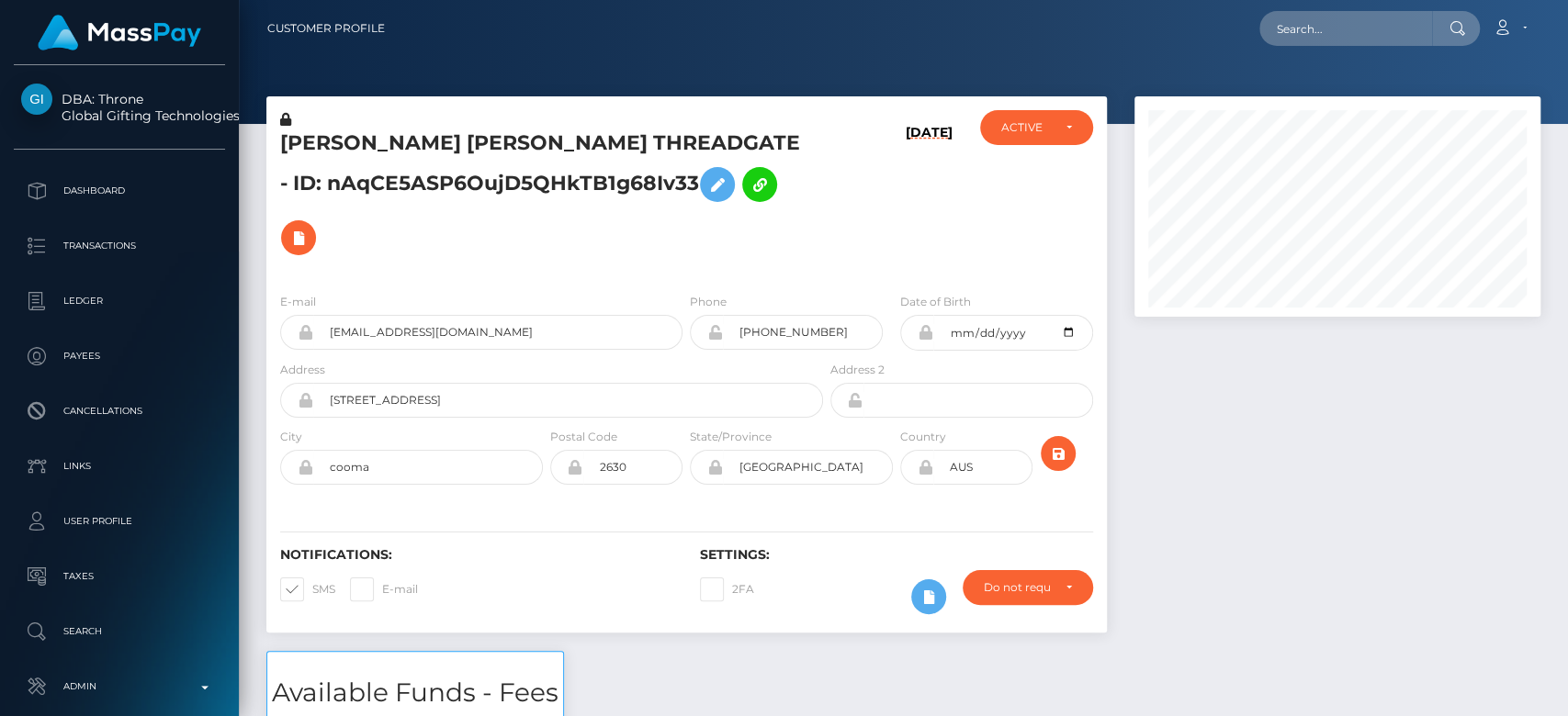
scroll to position [220, 406]
click at [1220, 491] on div at bounding box center [1337, 373] width 434 height 554
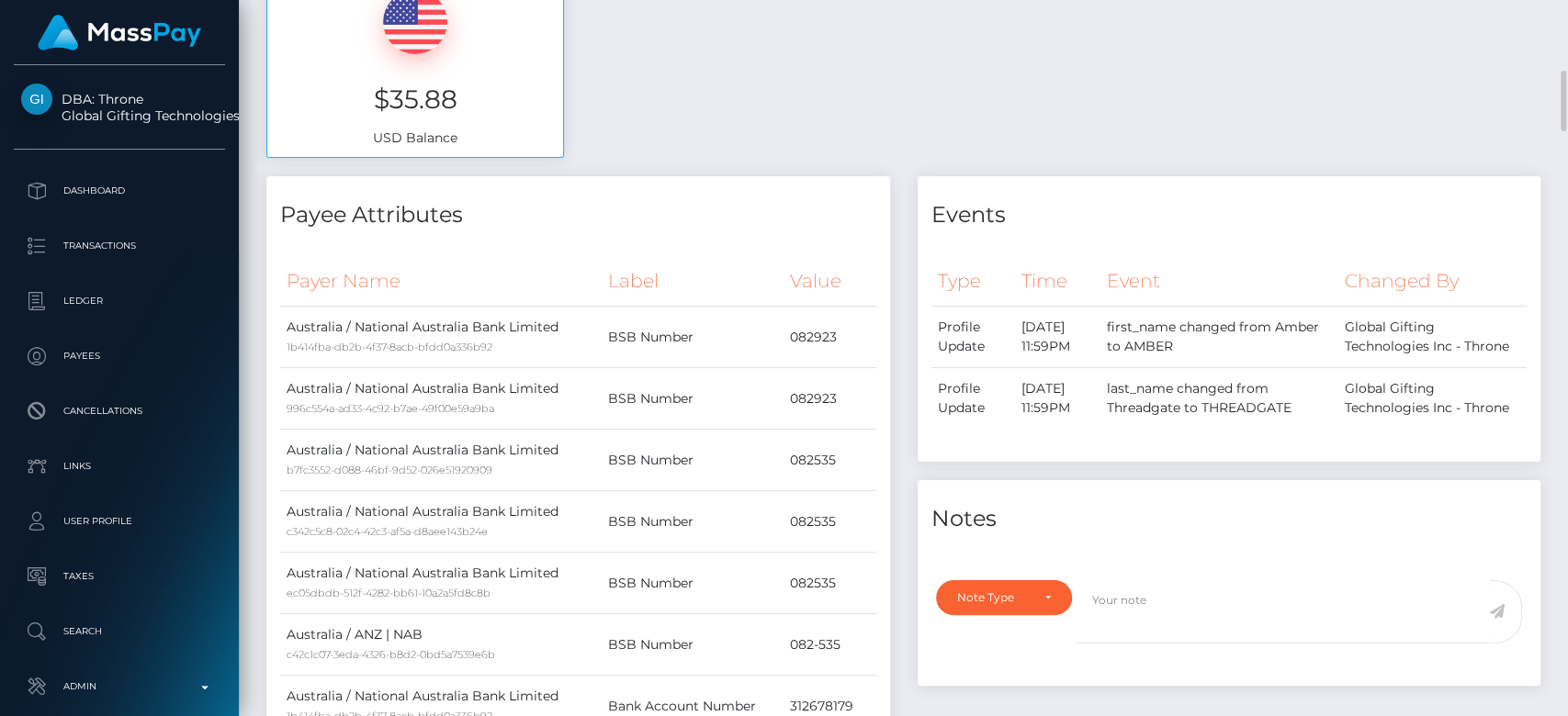
scroll to position [818, 0]
click at [1171, 414] on div "Type Time Event Changed By Profile Update" at bounding box center [1230, 352] width 596 height 196
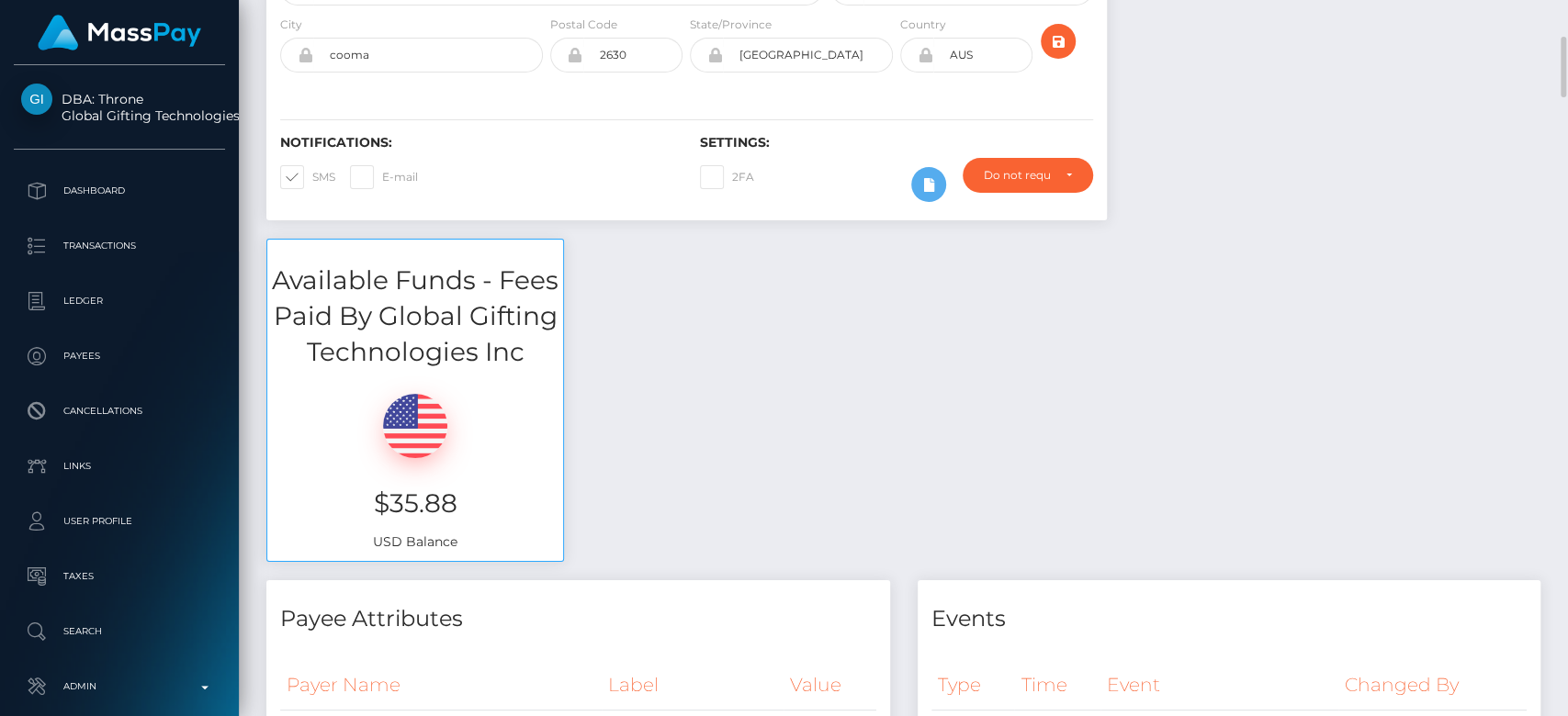
scroll to position [414, 0]
